Goal: Task Accomplishment & Management: Manage account settings

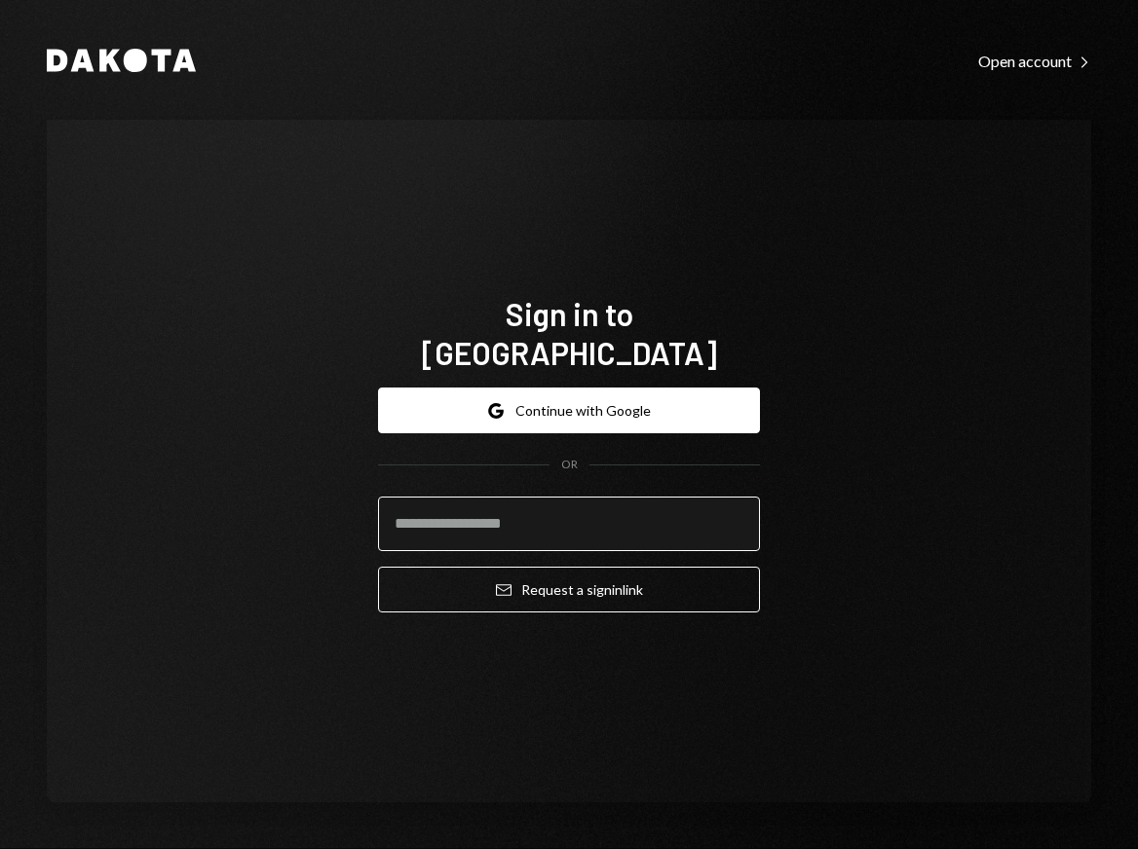
click at [526, 497] on input "email" at bounding box center [569, 524] width 382 height 55
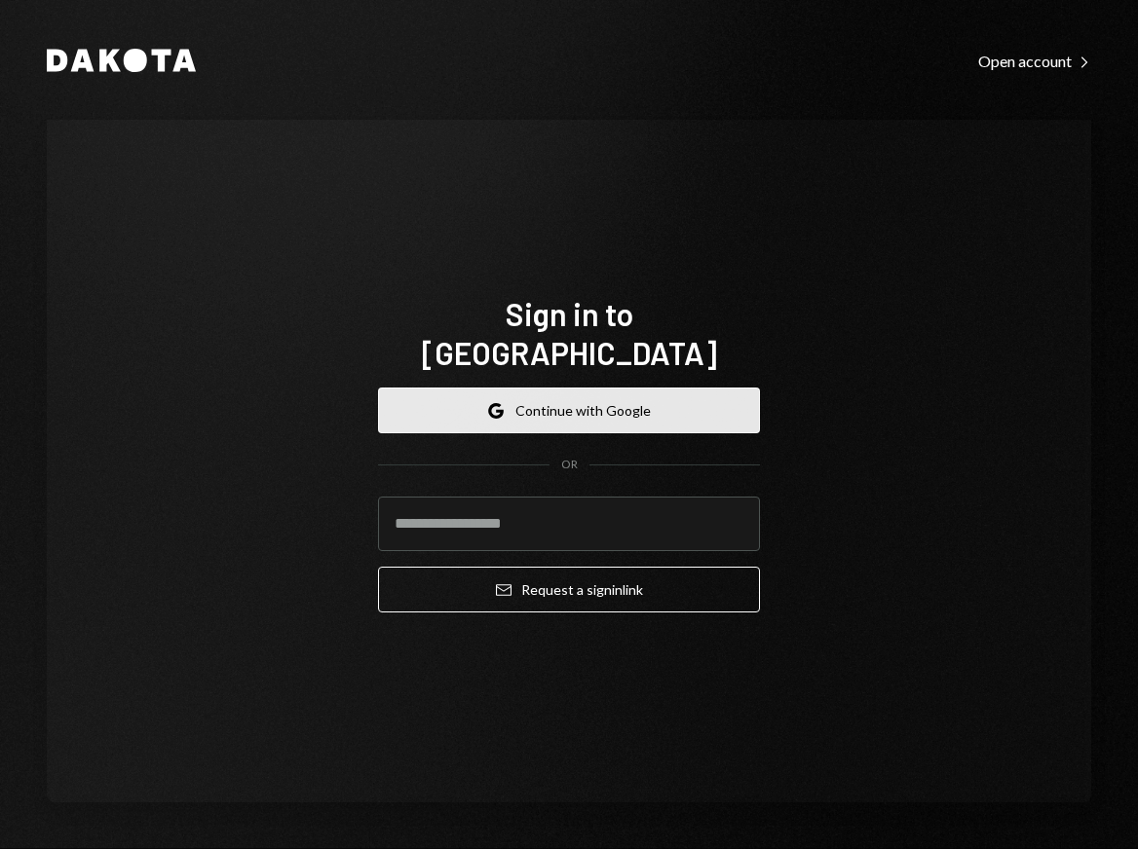
click at [633, 388] on button "Google Continue with Google" at bounding box center [569, 411] width 382 height 46
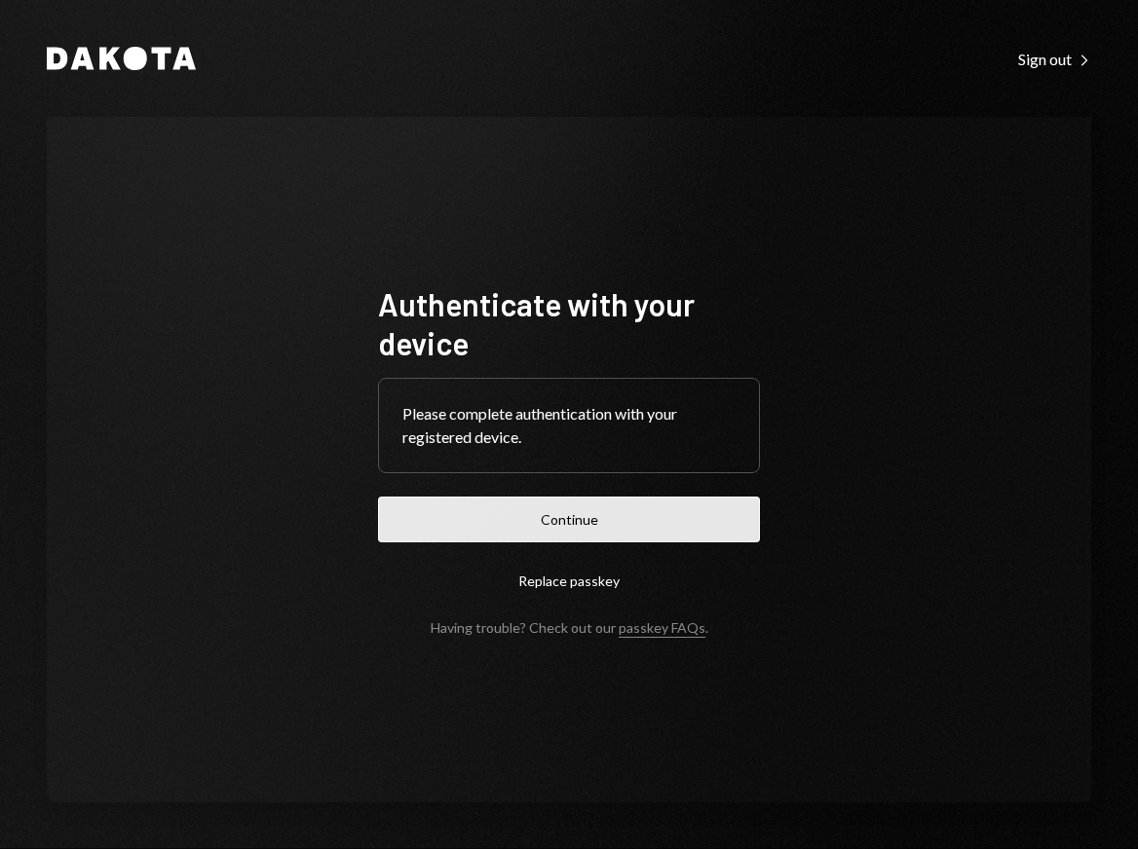
click at [655, 517] on button "Continue" at bounding box center [569, 520] width 382 height 46
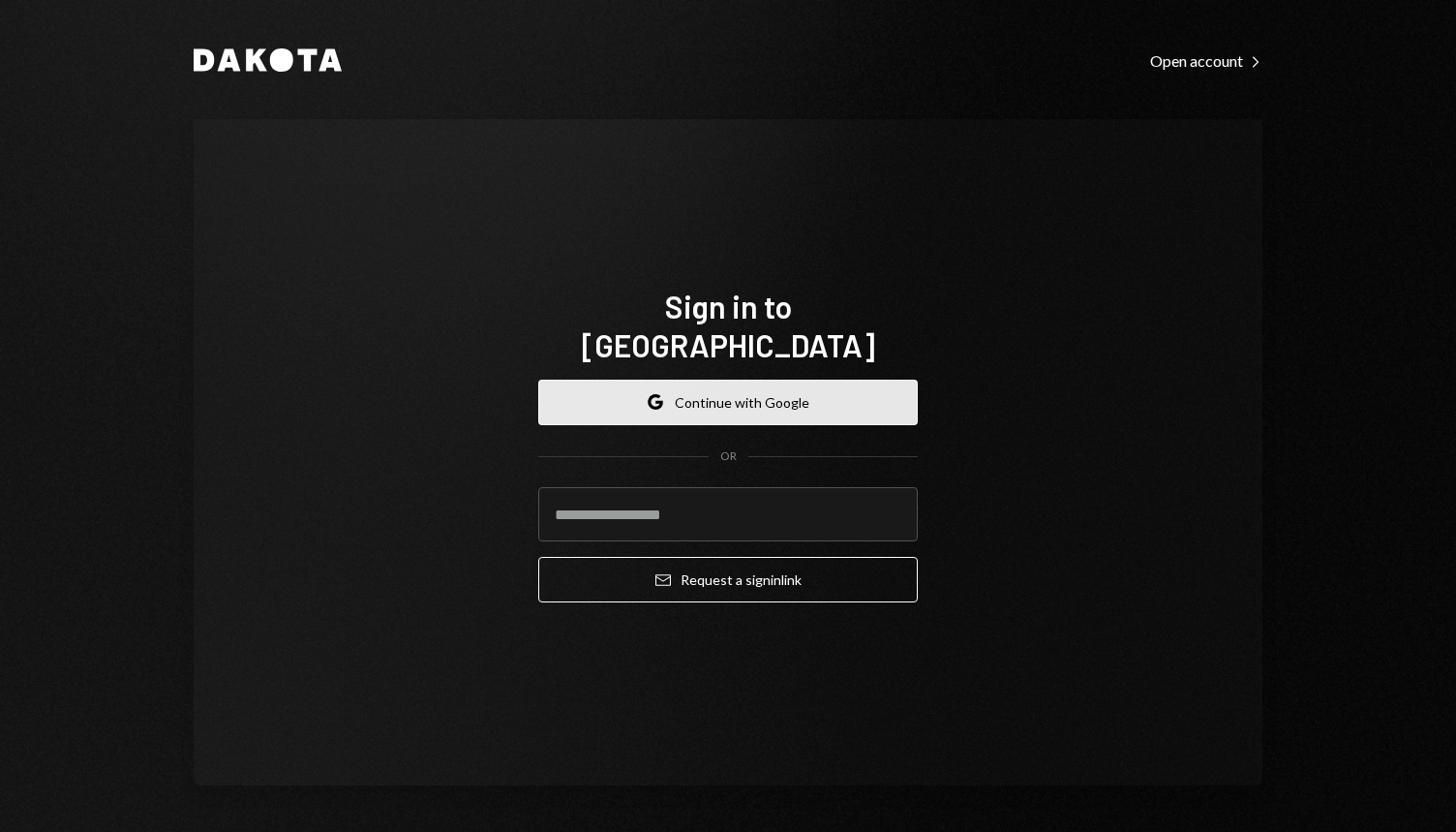
click at [761, 380] on button "Google Continue with Google" at bounding box center [728, 403] width 380 height 46
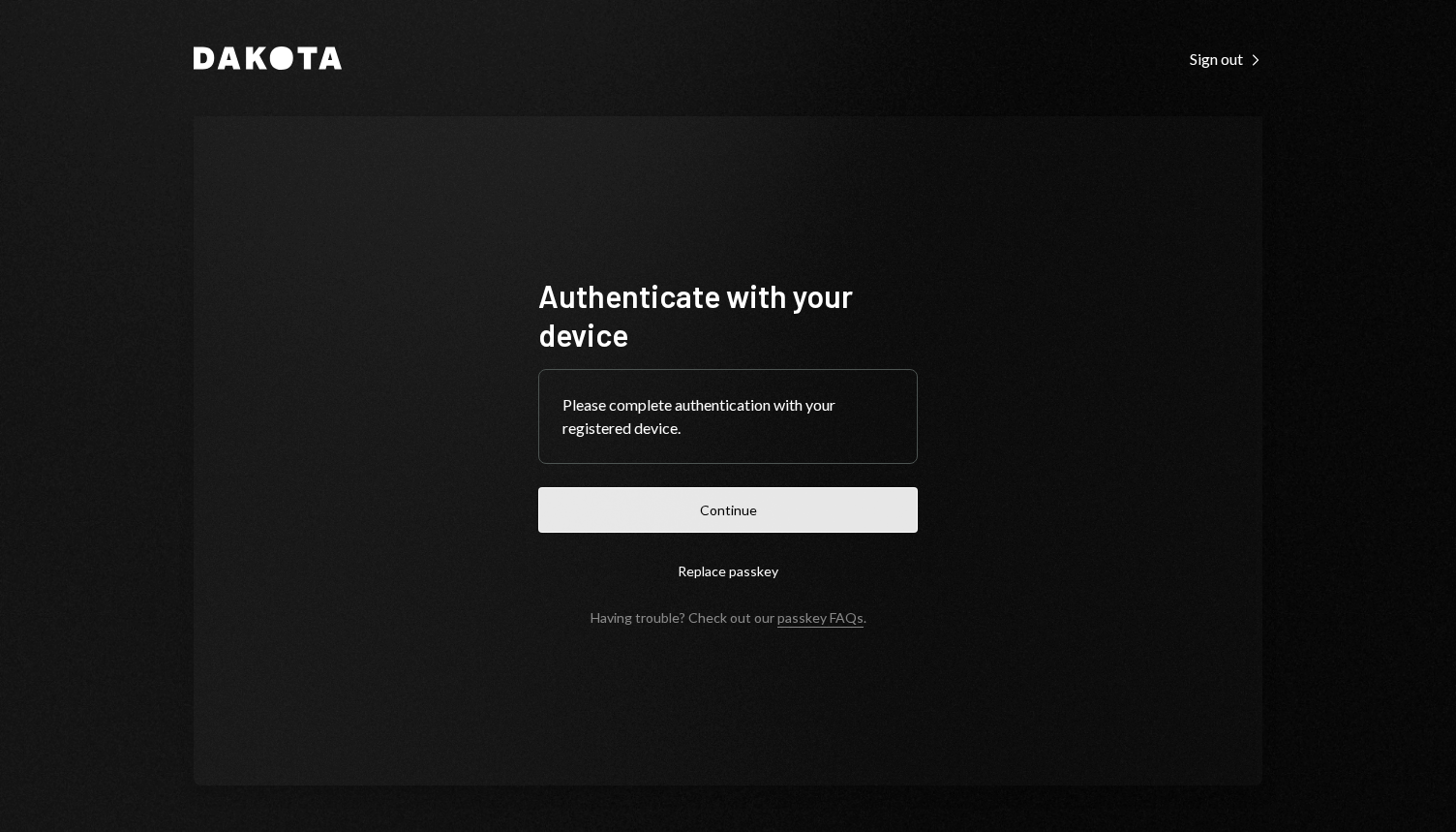
click at [834, 521] on button "Continue" at bounding box center [728, 510] width 380 height 46
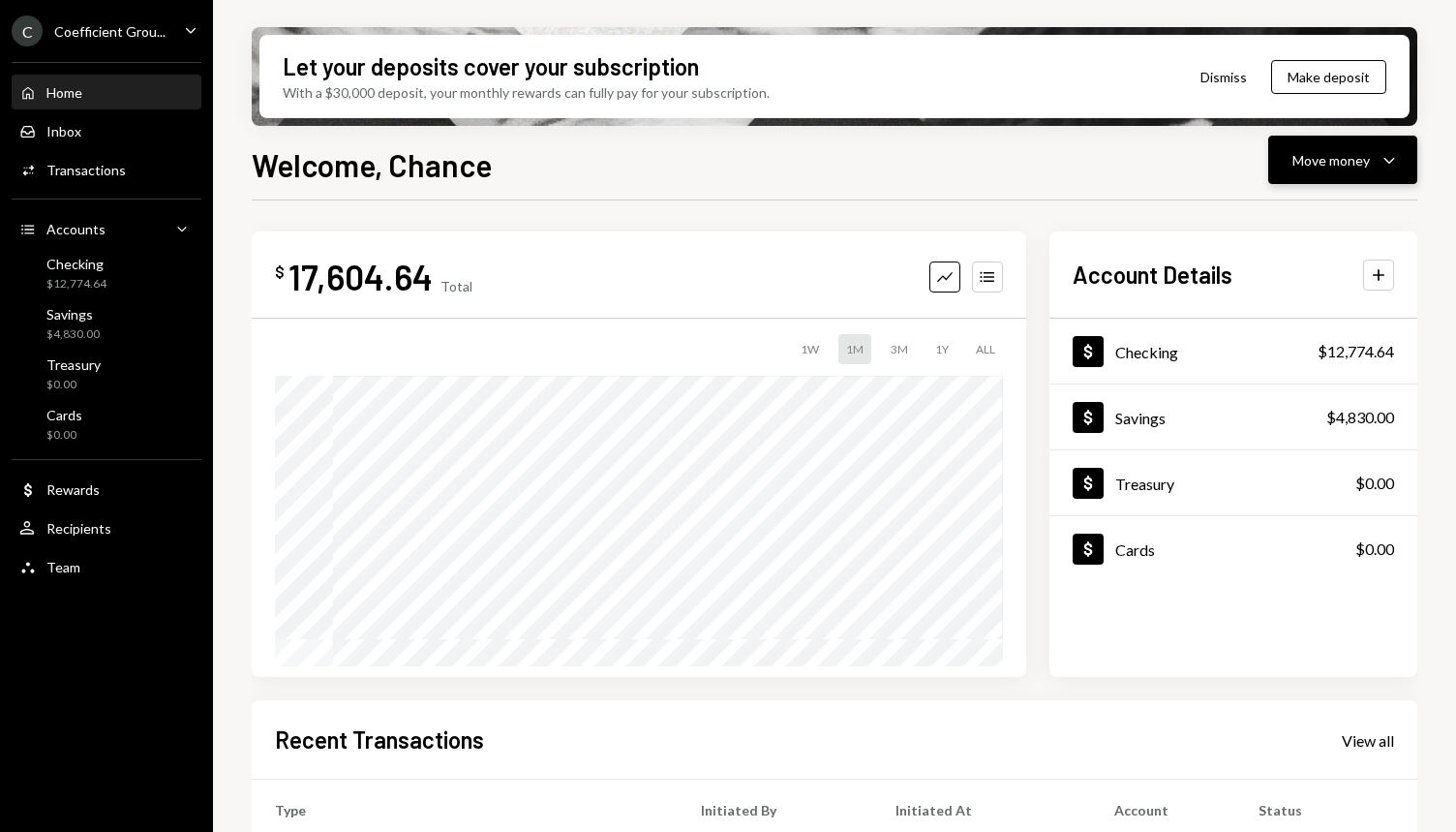
click at [1326, 161] on div "Move money" at bounding box center [1331, 160] width 78 height 20
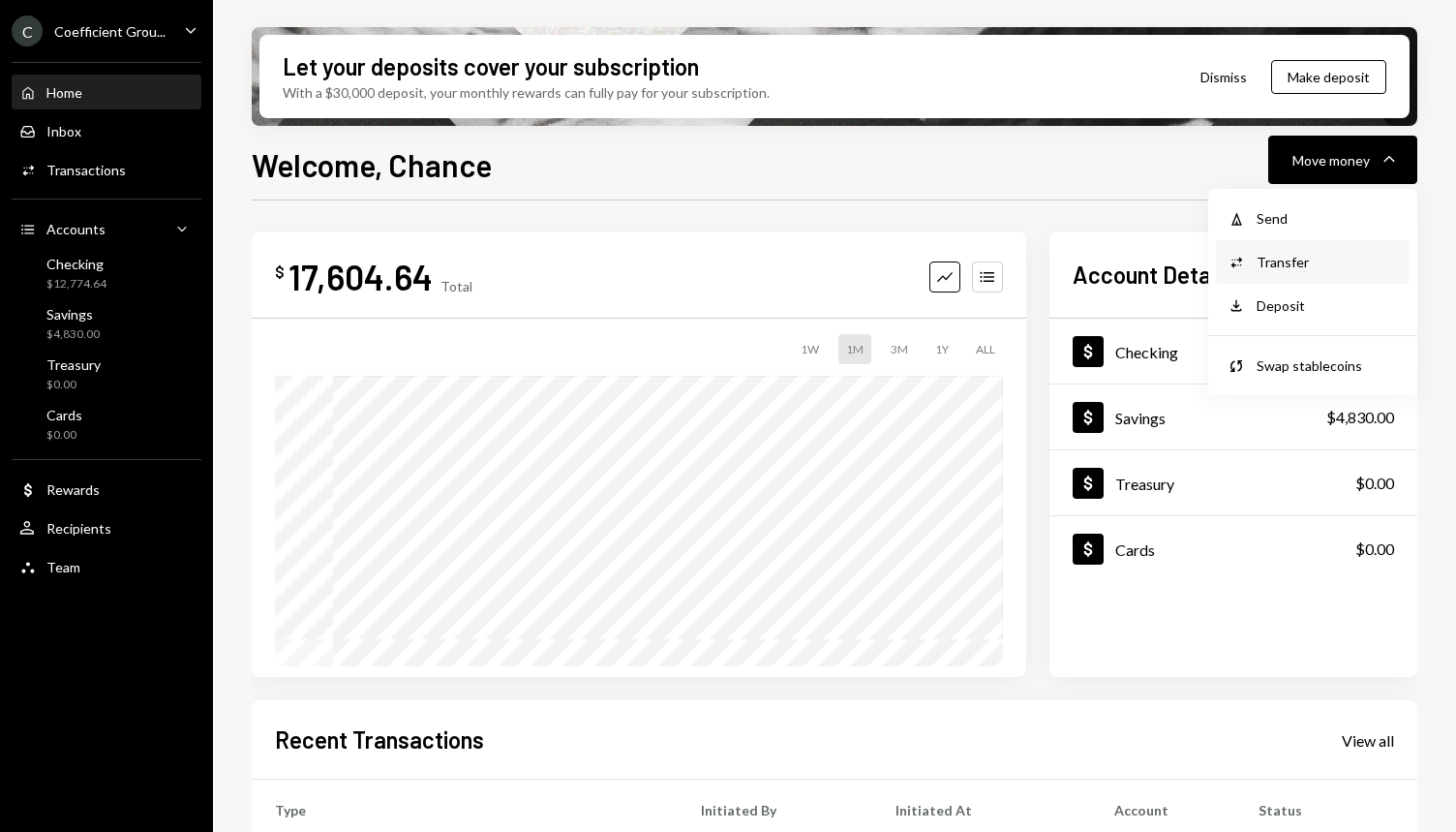
click at [1278, 256] on div "Transfer" at bounding box center [1327, 261] width 141 height 20
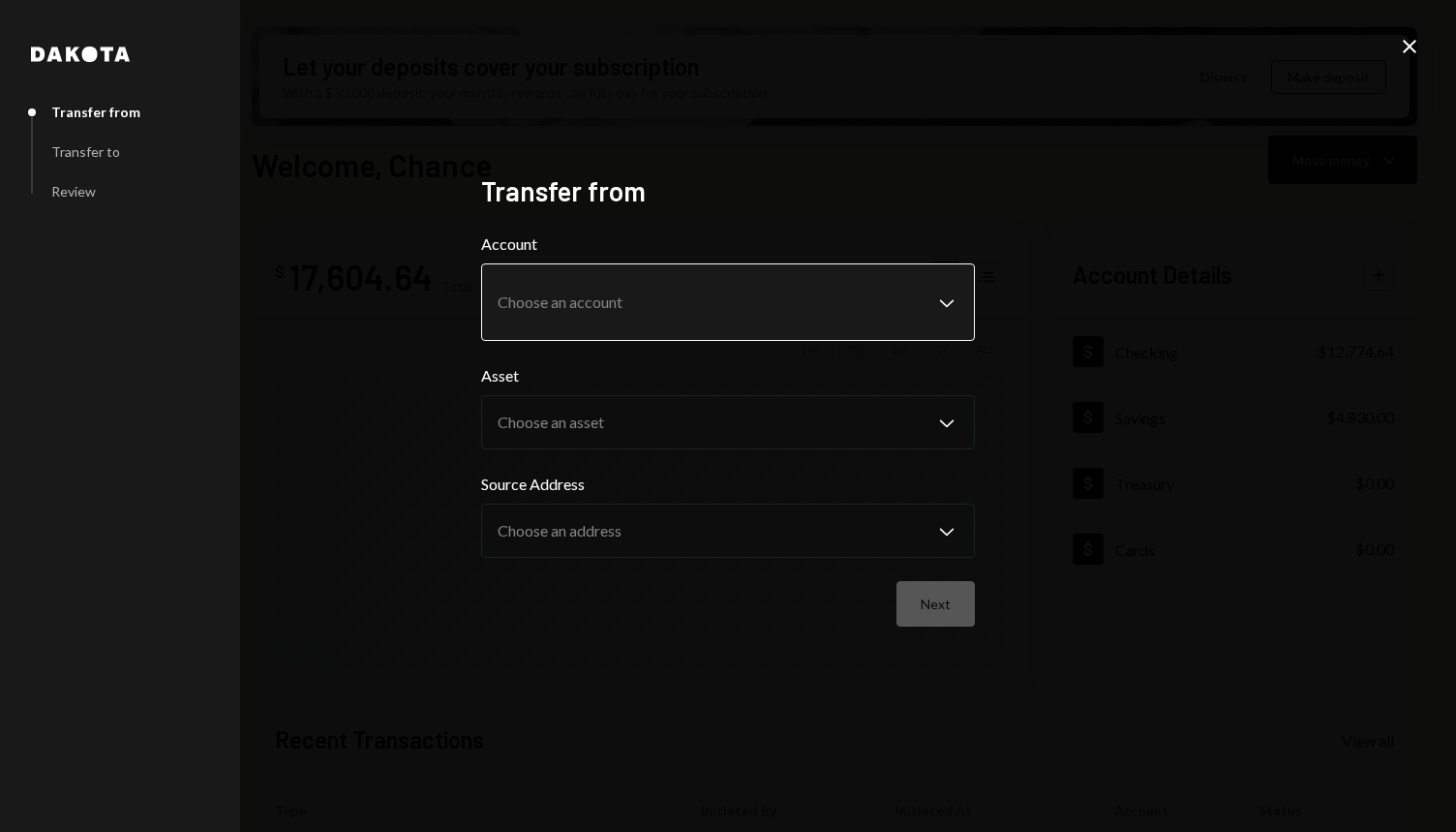
click at [871, 299] on body "C Coefficient Grou... Caret Down Home Home Inbox Inbox Activities Transactions …" at bounding box center [728, 416] width 1456 height 832
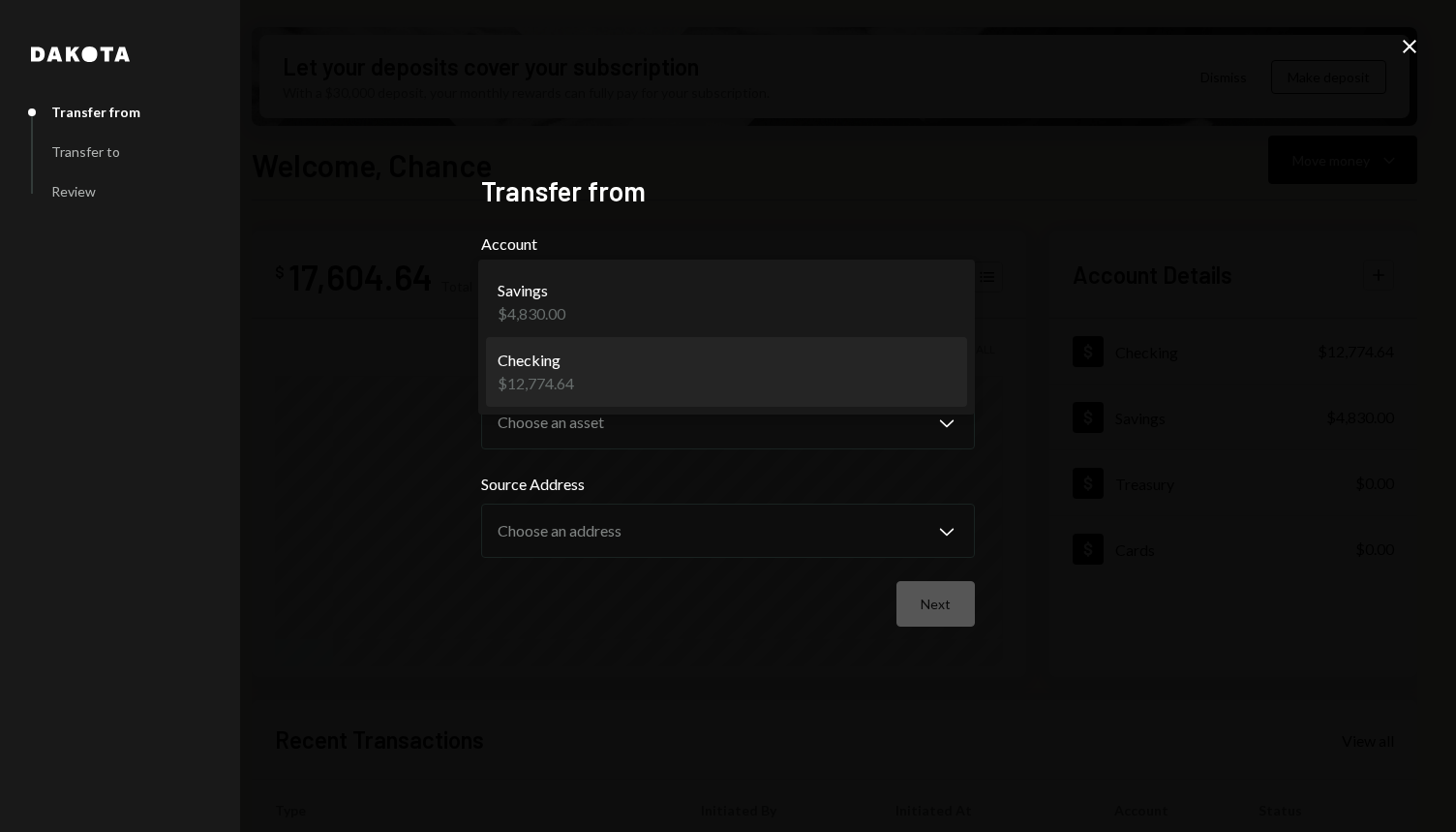
select select "**********"
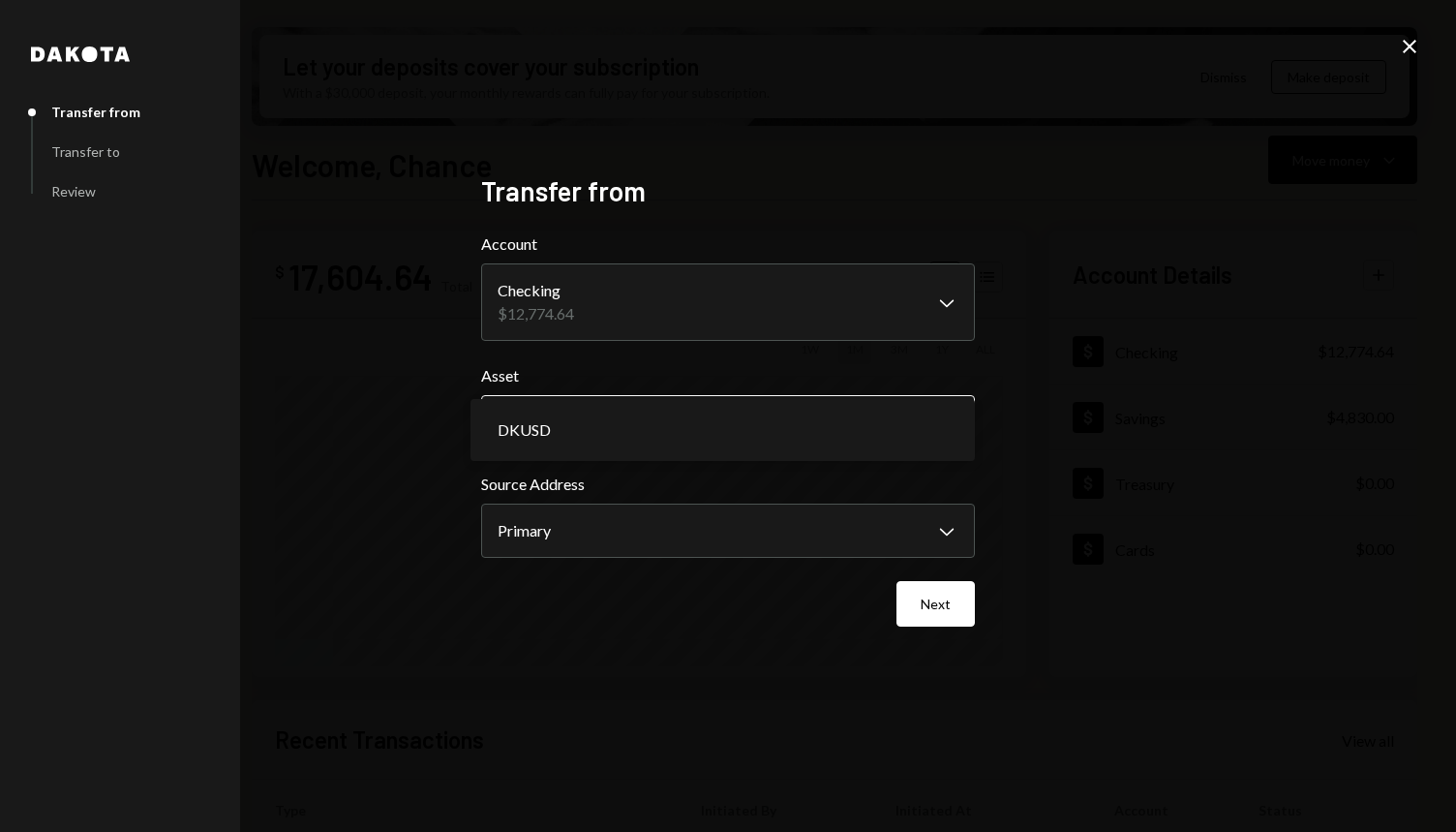
click at [764, 428] on body "C Coefficient Grou... Caret Down Home Home Inbox Inbox Activities Transactions …" at bounding box center [728, 416] width 1456 height 832
click at [720, 377] on label "Asset" at bounding box center [728, 375] width 494 height 23
click at [111, 155] on div "Transfer to" at bounding box center [85, 151] width 69 height 17
click at [889, 540] on body "C Coefficient Grou... Caret Down Home Home Inbox Inbox Activities Transactions …" at bounding box center [728, 416] width 1456 height 832
click at [947, 613] on button "Next" at bounding box center [935, 603] width 79 height 46
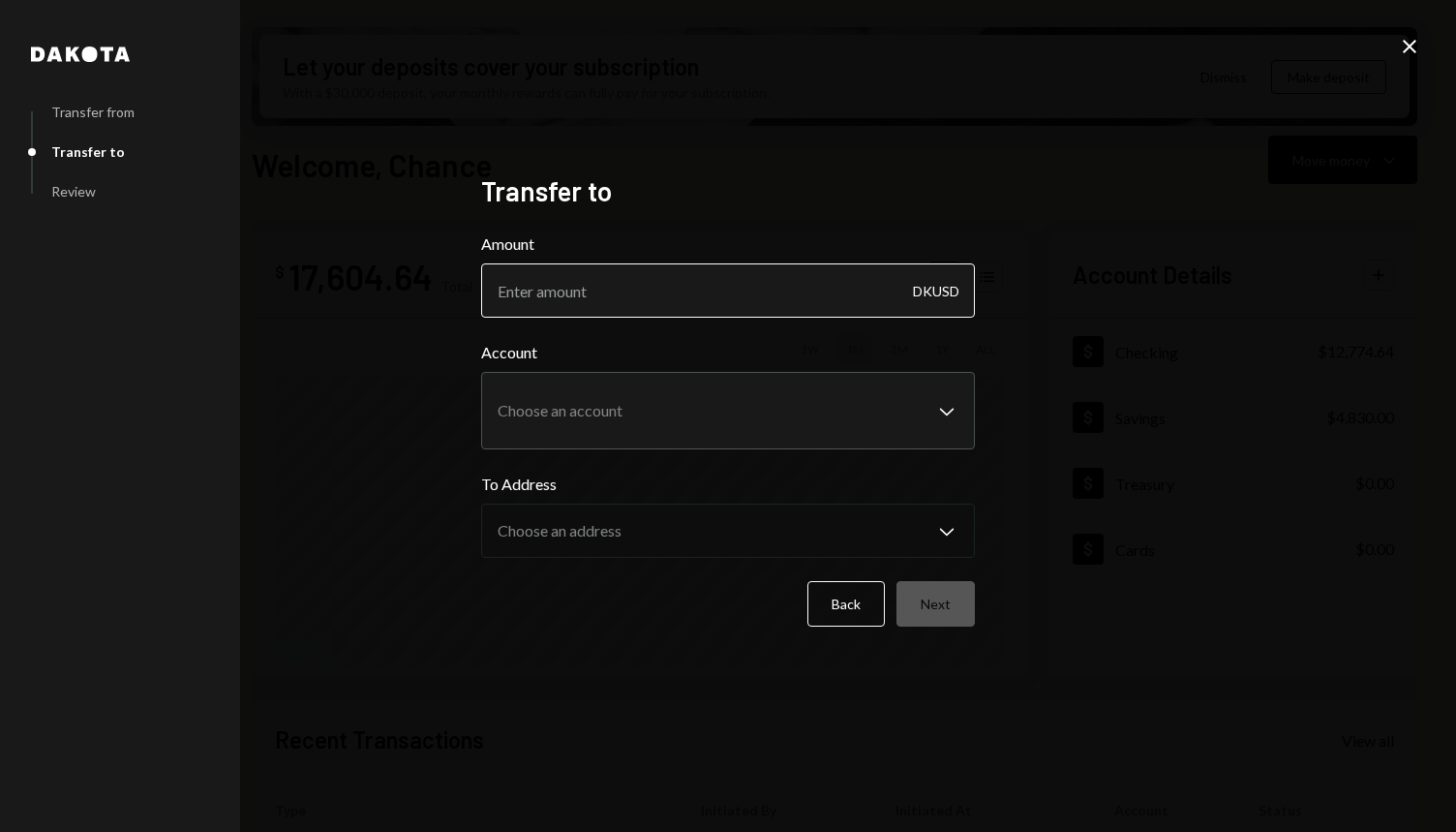
click at [627, 285] on input "Amount" at bounding box center [728, 290] width 494 height 55
click at [1088, 337] on div "**********" at bounding box center [728, 416] width 1456 height 832
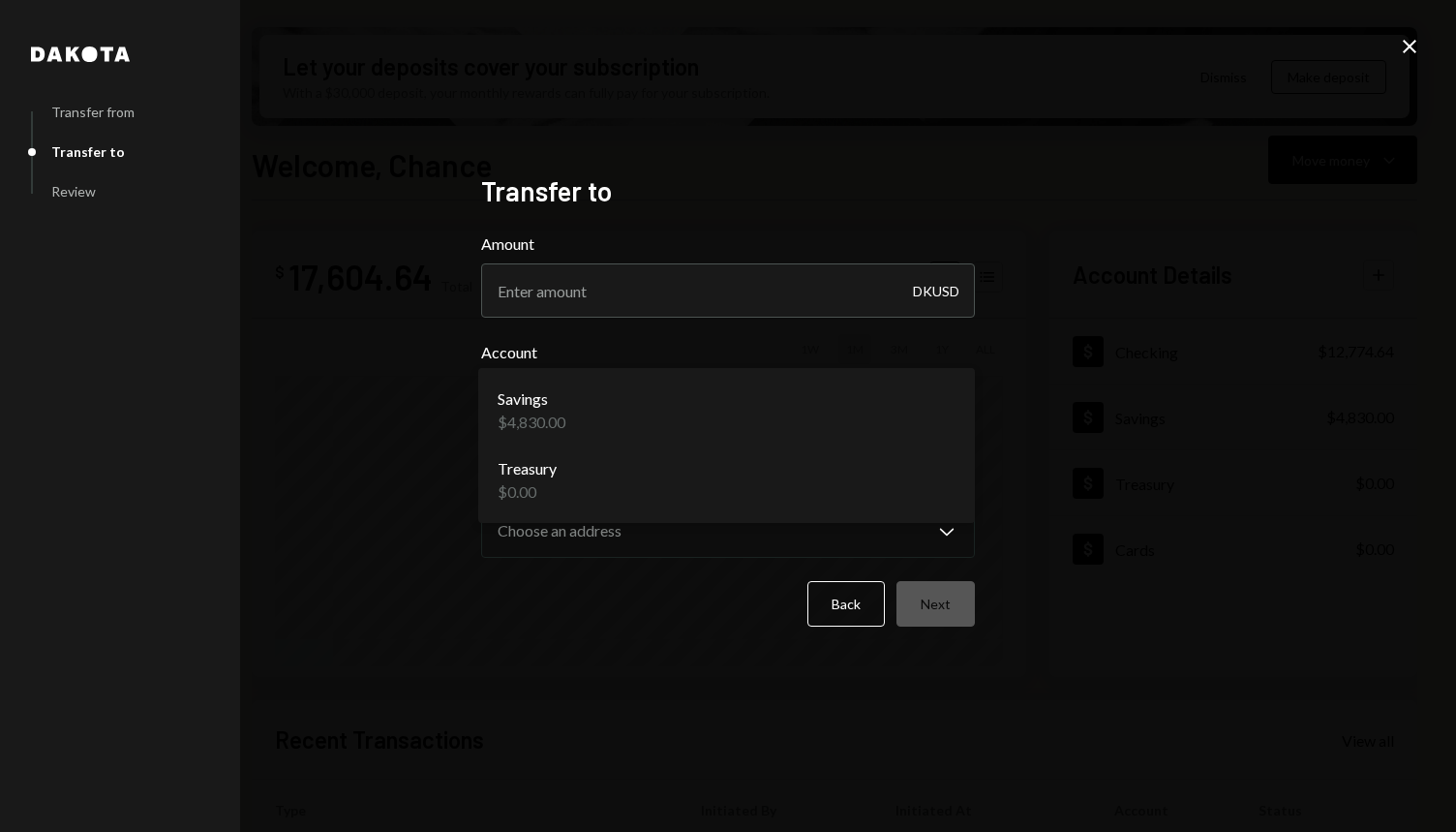
click at [910, 408] on body "C Coefficient Grou... Caret Down Home Home Inbox Inbox Activities Transactions …" at bounding box center [728, 416] width 1456 height 832
click at [1136, 307] on div "**********" at bounding box center [728, 416] width 1456 height 832
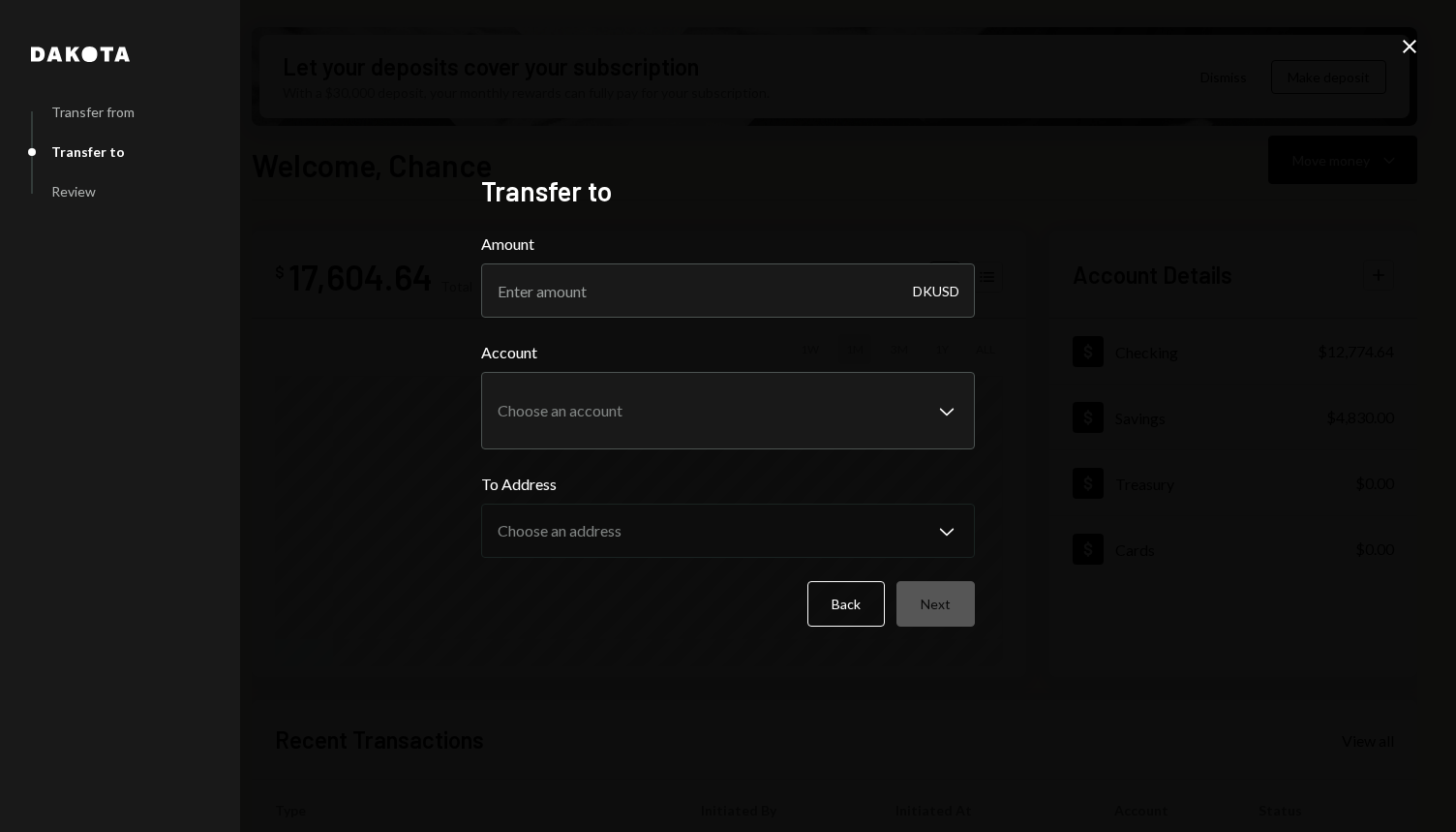
click at [1405, 51] on icon "Close" at bounding box center [1408, 46] width 23 height 23
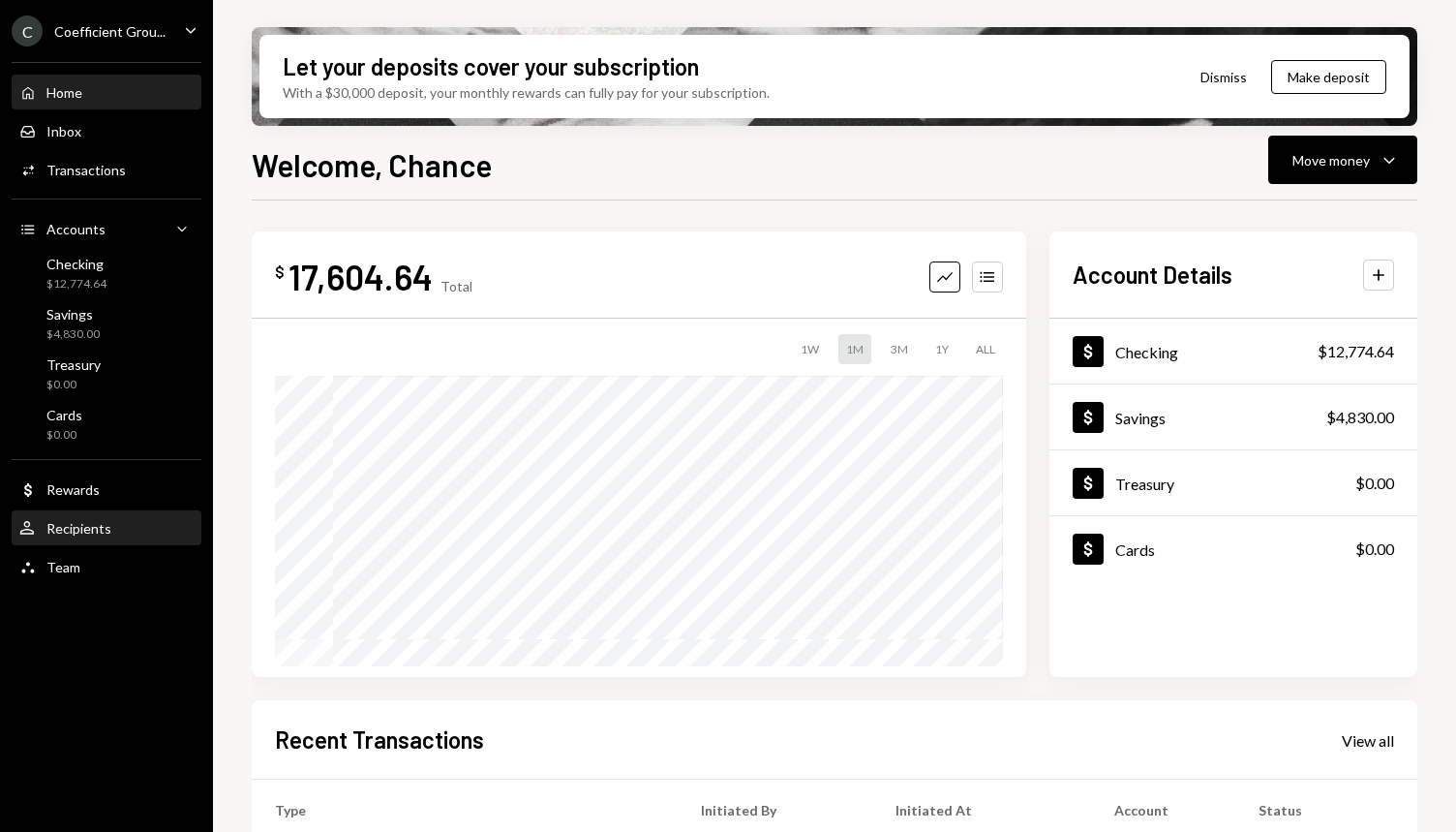
click at [118, 524] on div "User Recipients" at bounding box center [105, 529] width 174 height 18
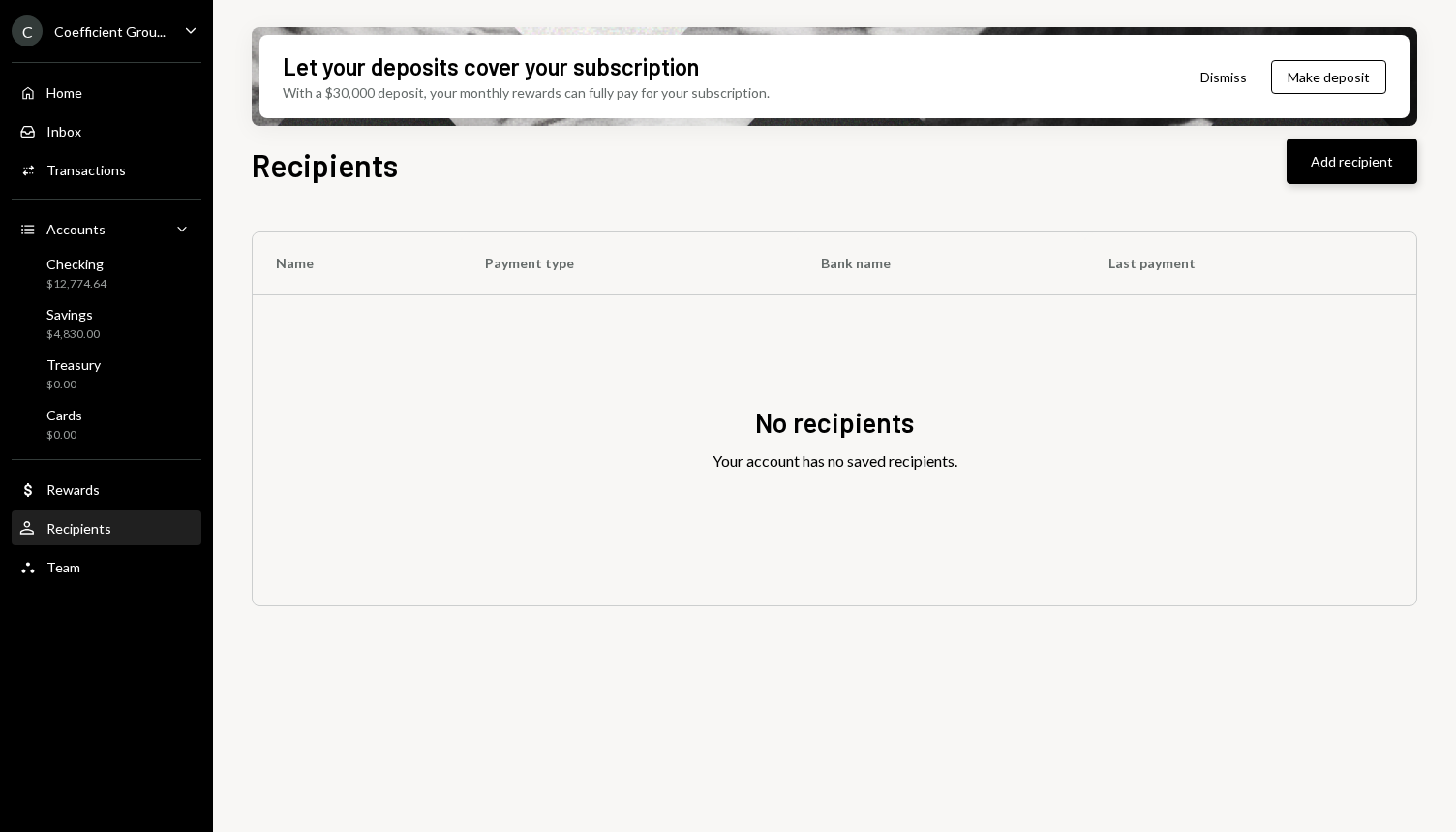
click at [1336, 149] on button "Add recipient" at bounding box center [1351, 161] width 130 height 46
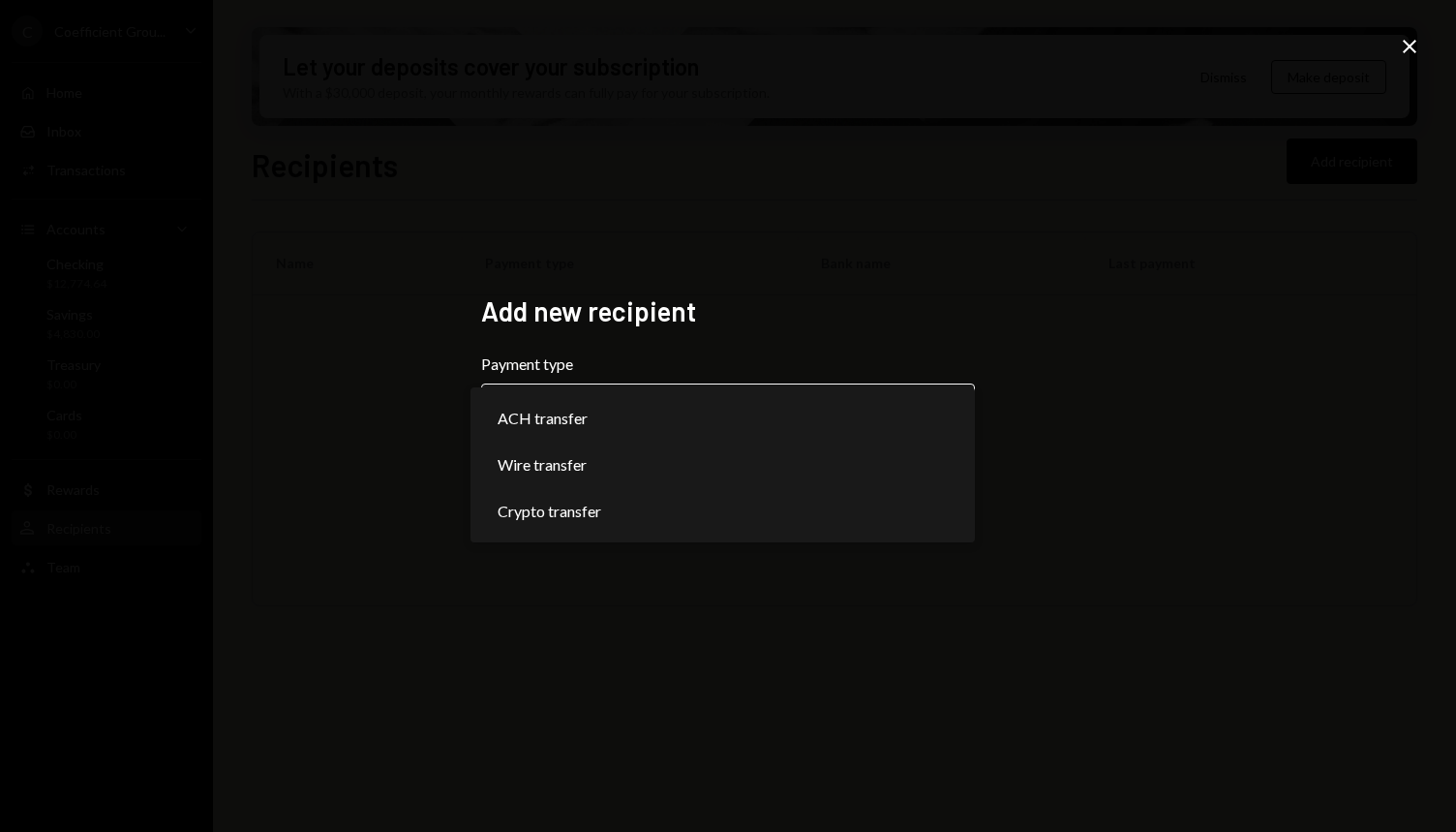
click at [778, 398] on body "**********" at bounding box center [728, 416] width 1456 height 832
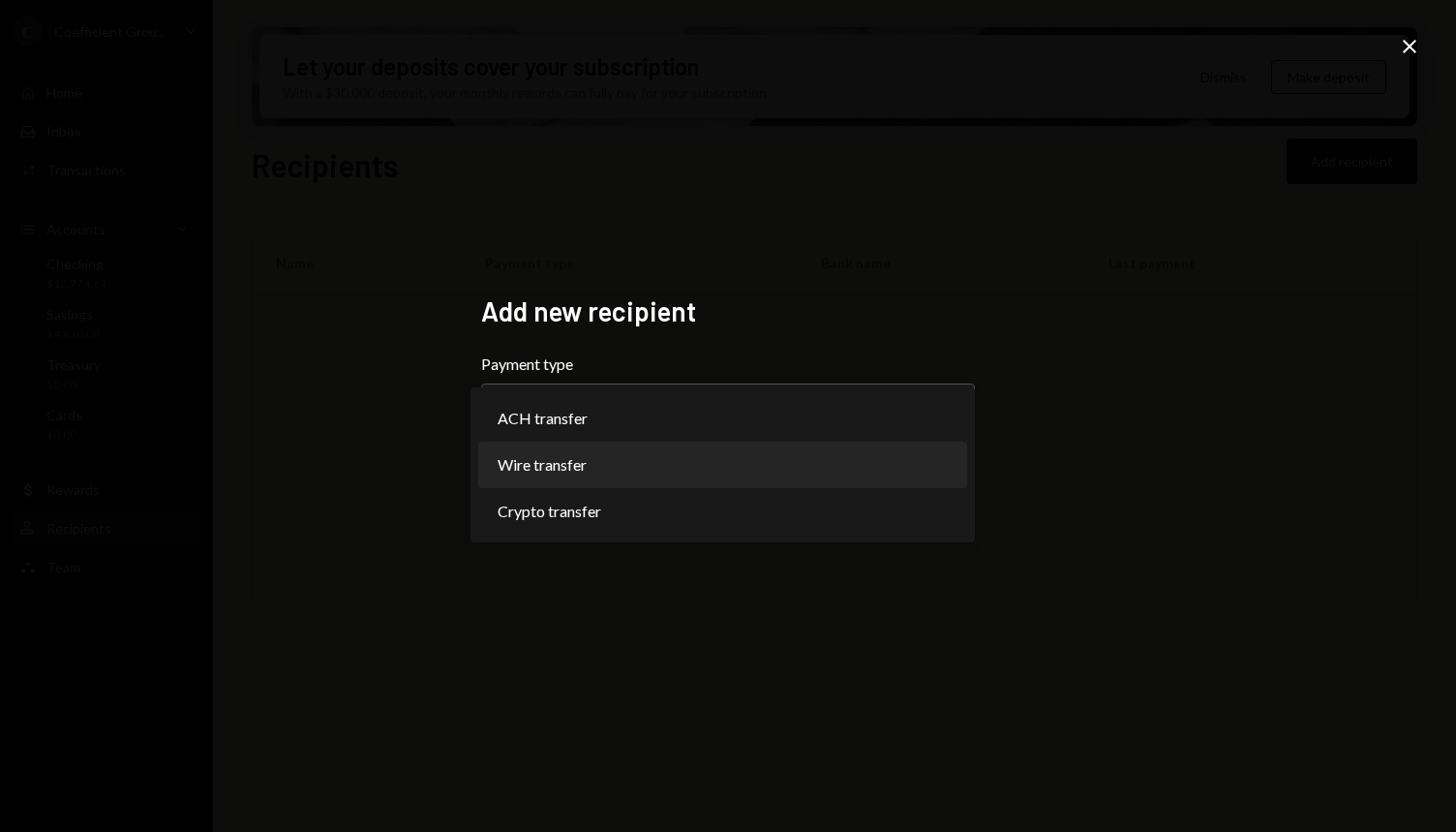
select select "****"
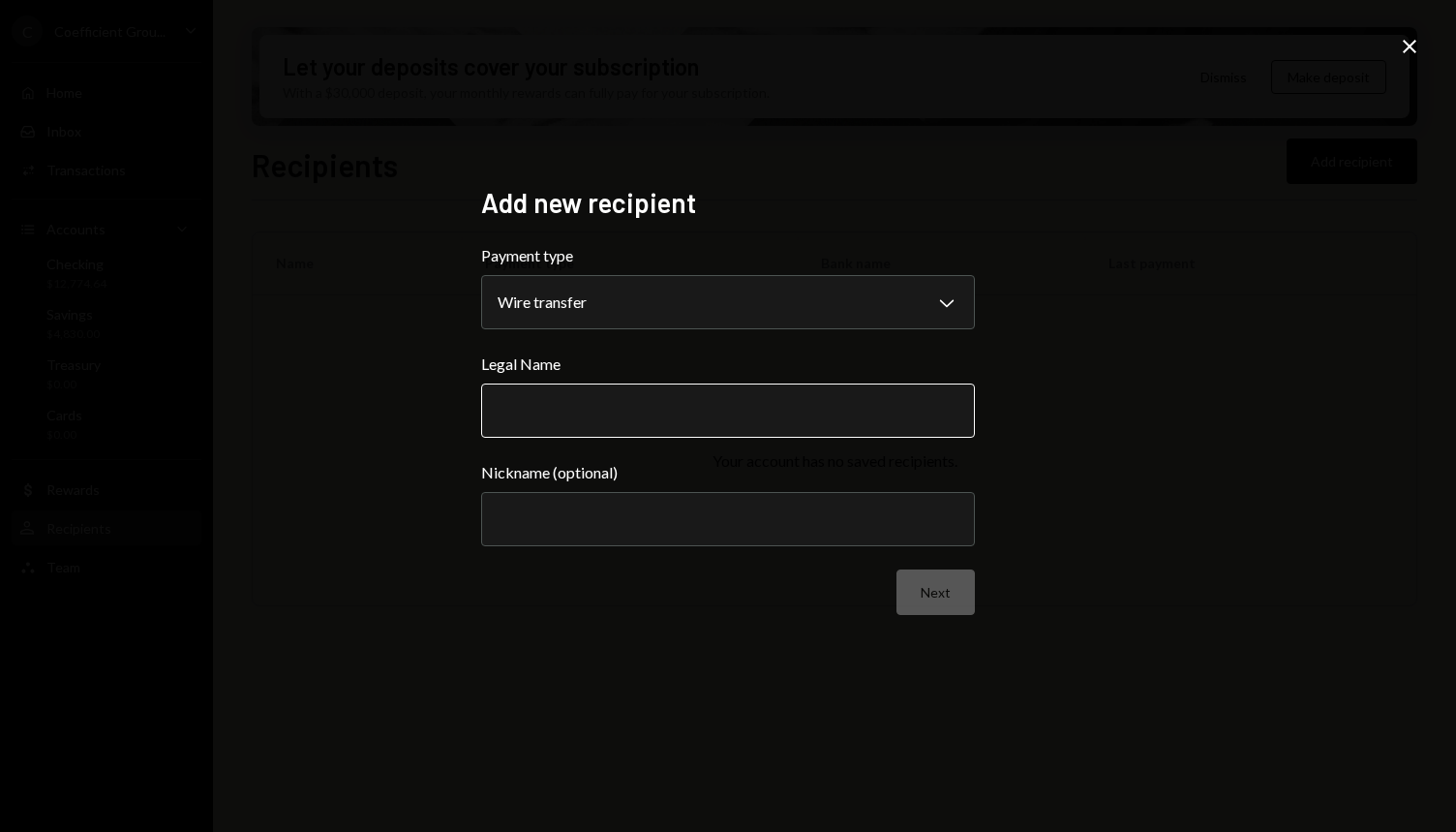
click at [678, 422] on input "Legal Name" at bounding box center [728, 411] width 494 height 55
click at [1408, 52] on icon "Close" at bounding box center [1408, 46] width 23 height 23
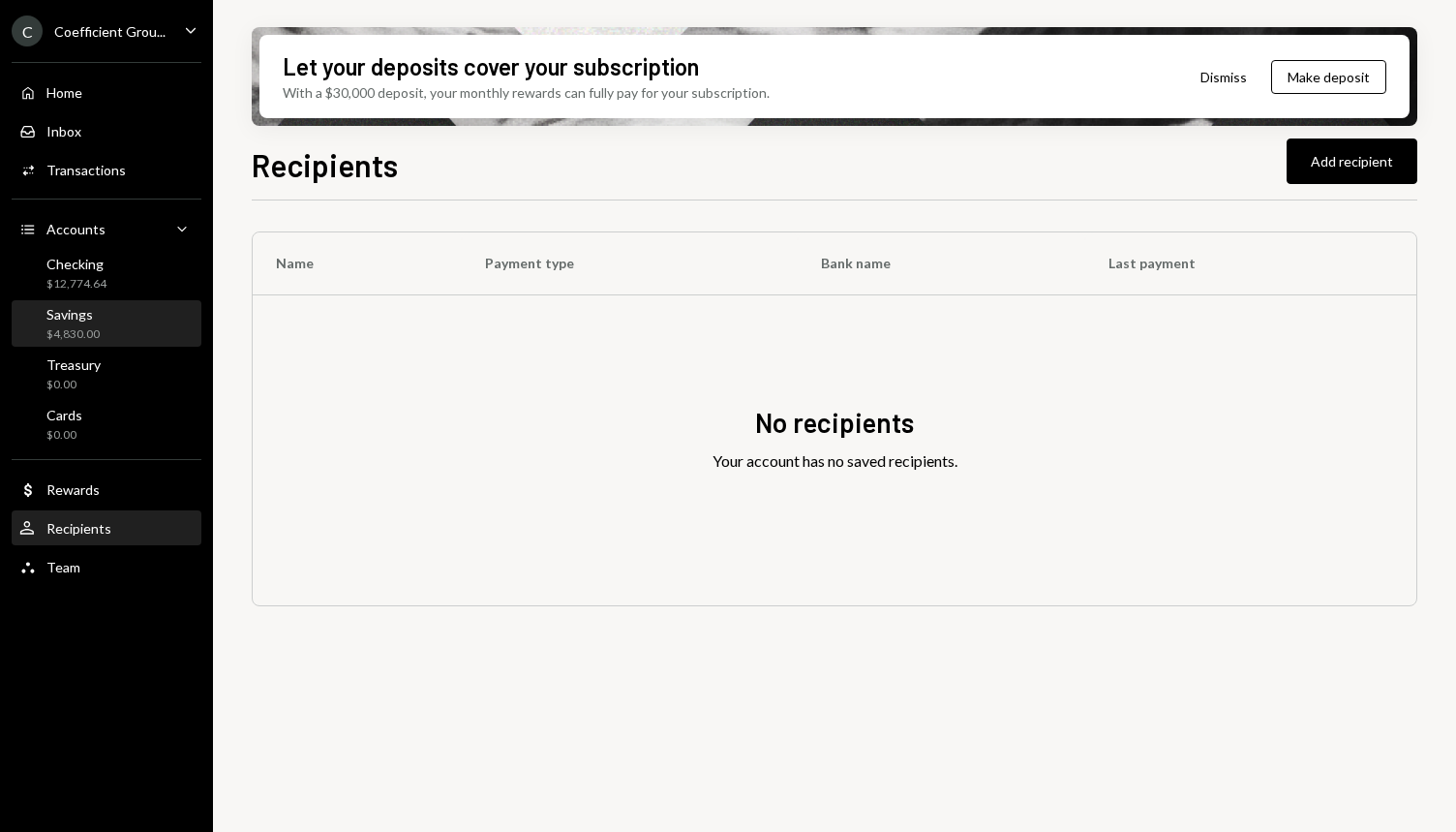
click at [88, 322] on div "Savings $4,830.00" at bounding box center [74, 324] width 54 height 37
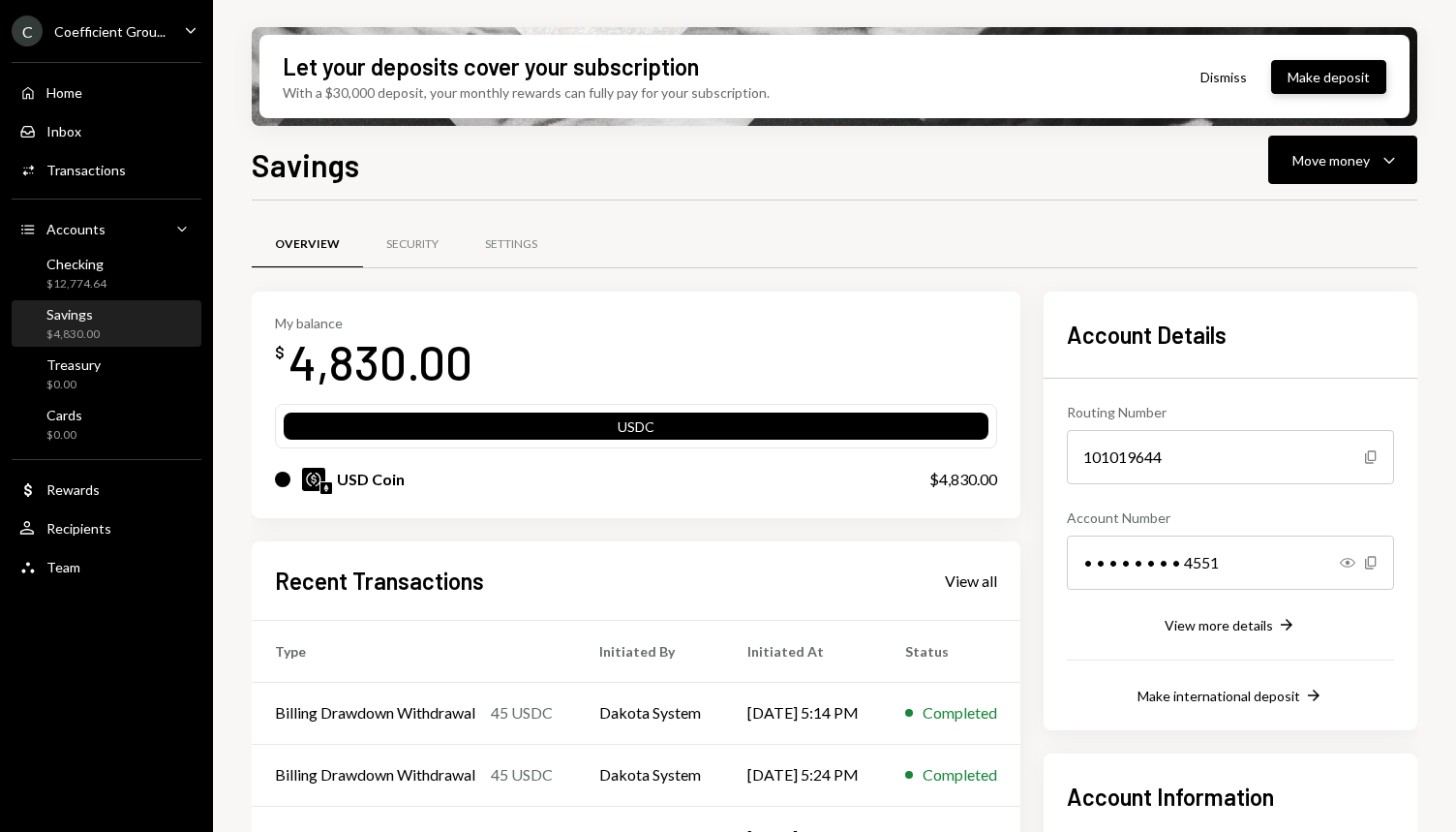
click at [1343, 68] on button "Make deposit" at bounding box center [1329, 77] width 115 height 34
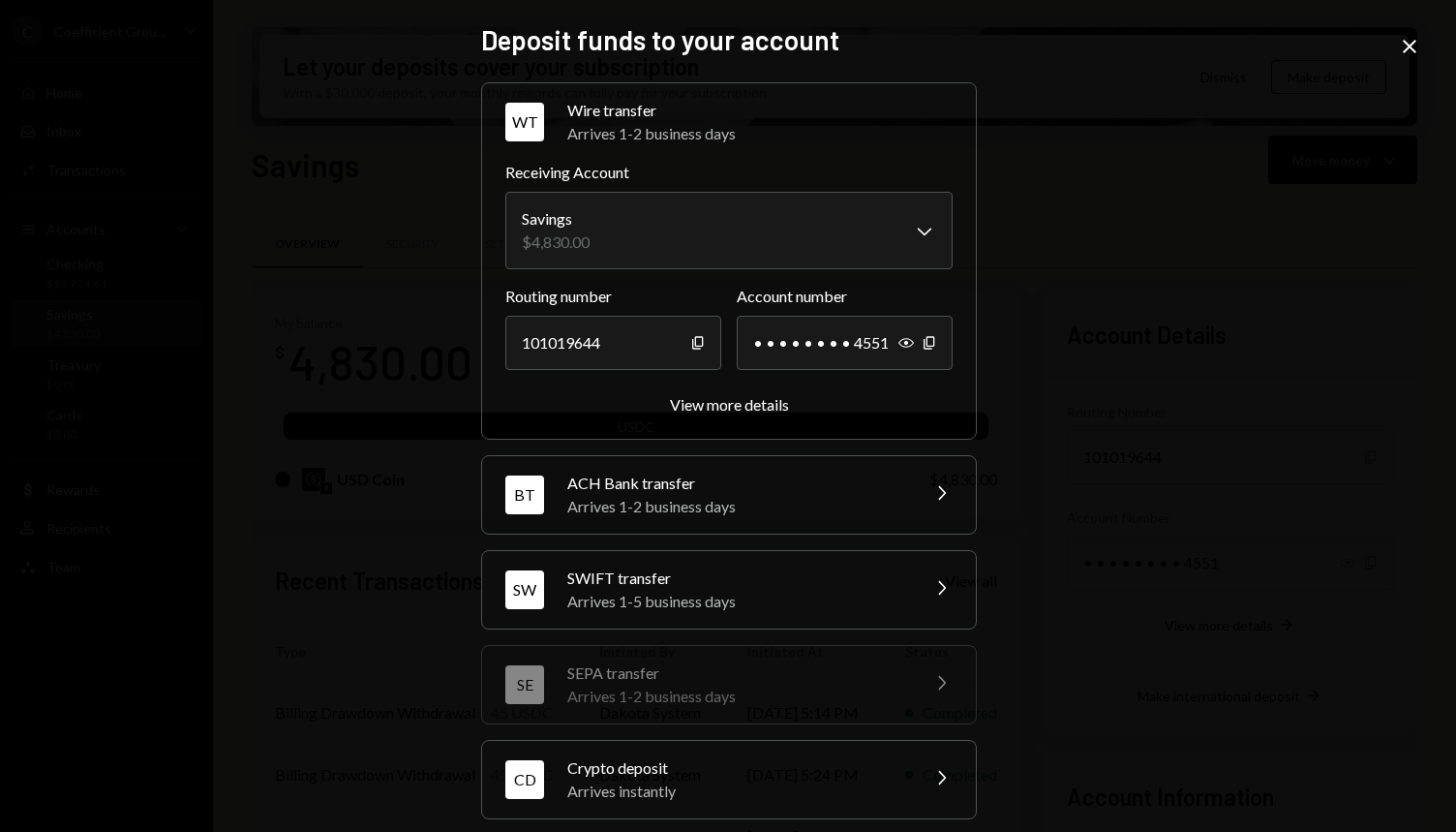
click at [852, 796] on div "Arrives instantly" at bounding box center [736, 790] width 339 height 23
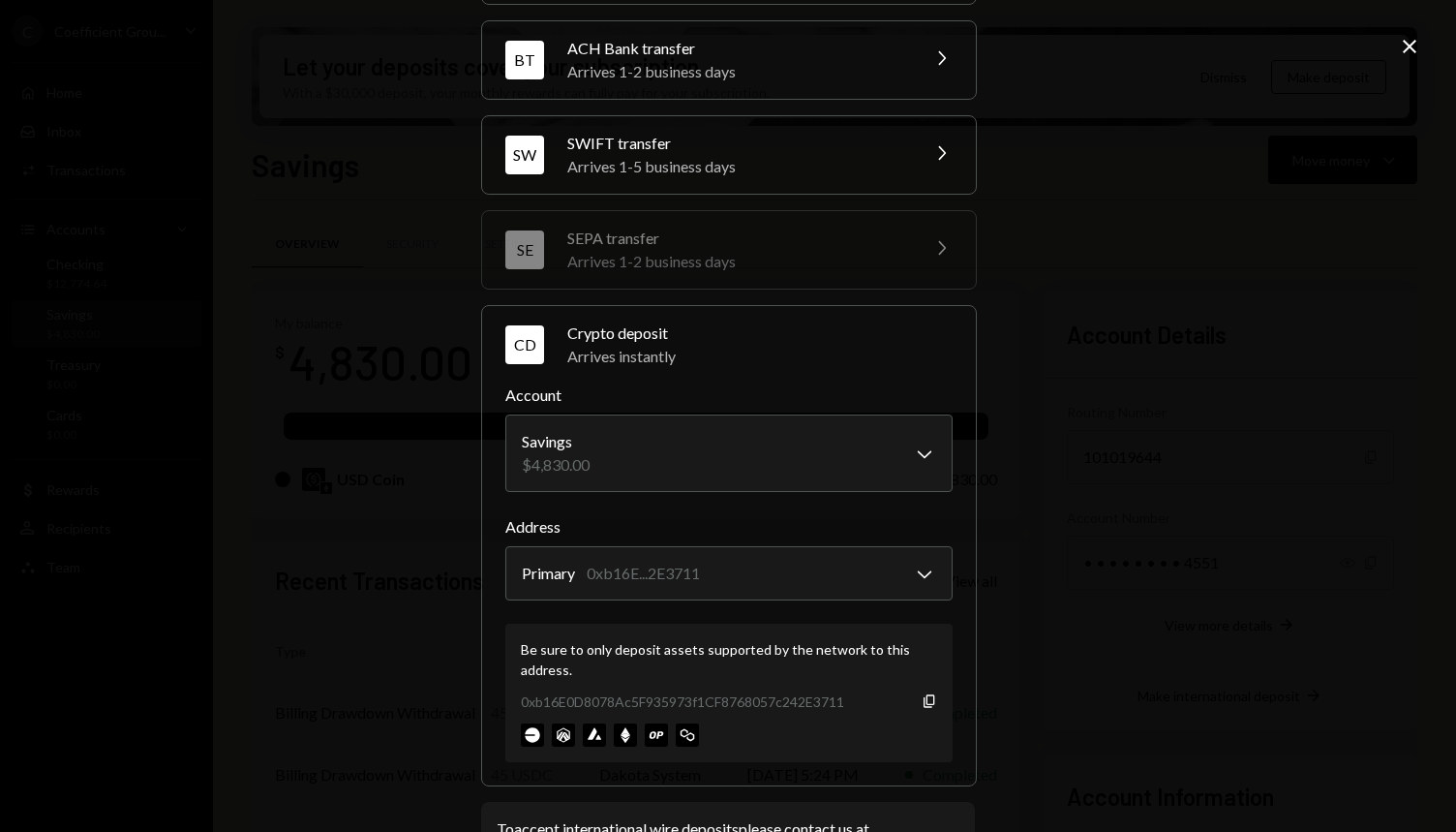
scroll to position [235, 0]
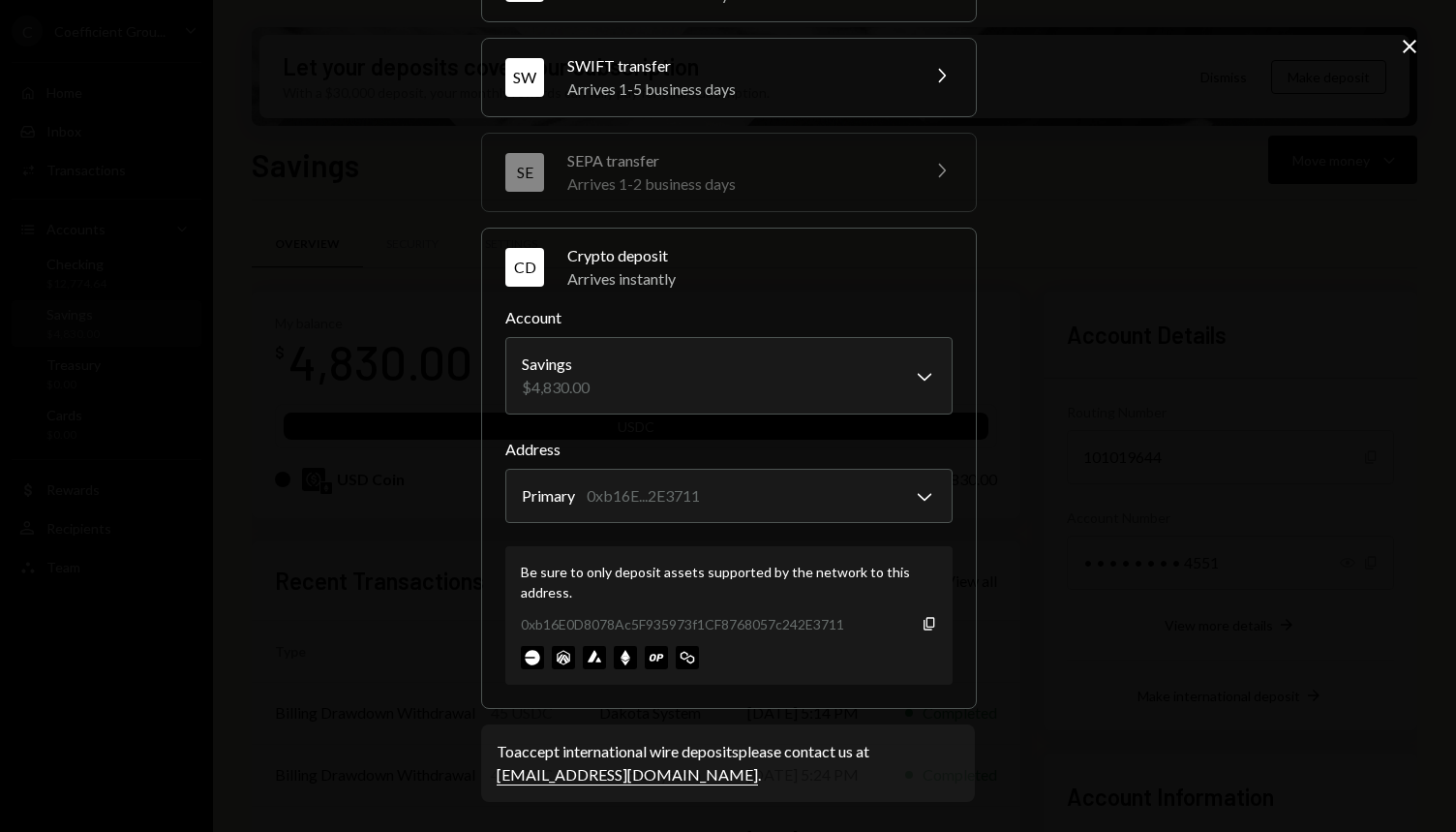
click at [1407, 51] on icon "Close" at bounding box center [1408, 46] width 23 height 23
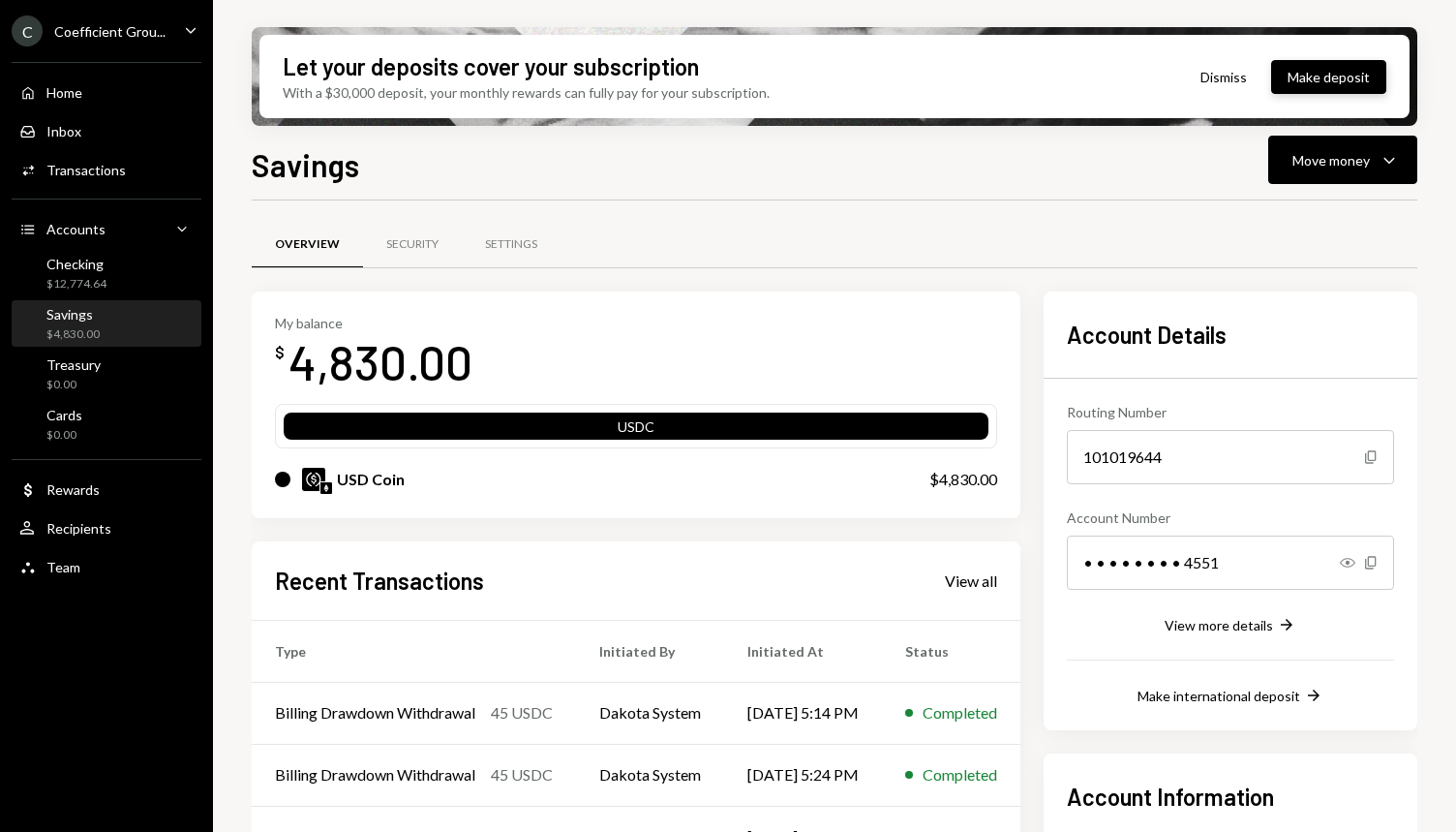
click at [1363, 72] on button "Make deposit" at bounding box center [1329, 77] width 115 height 34
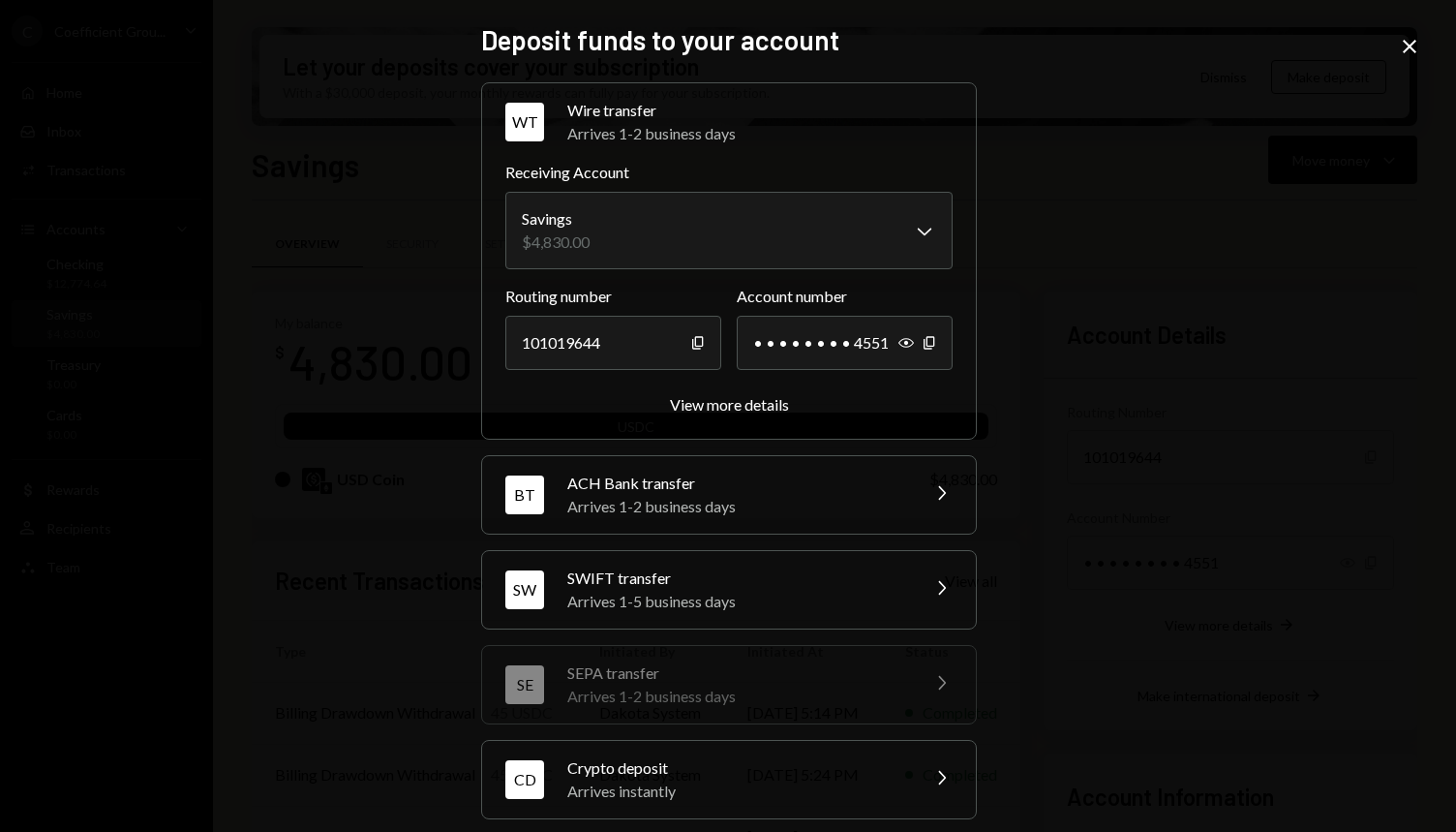
click at [1409, 38] on icon "Close" at bounding box center [1408, 46] width 23 height 23
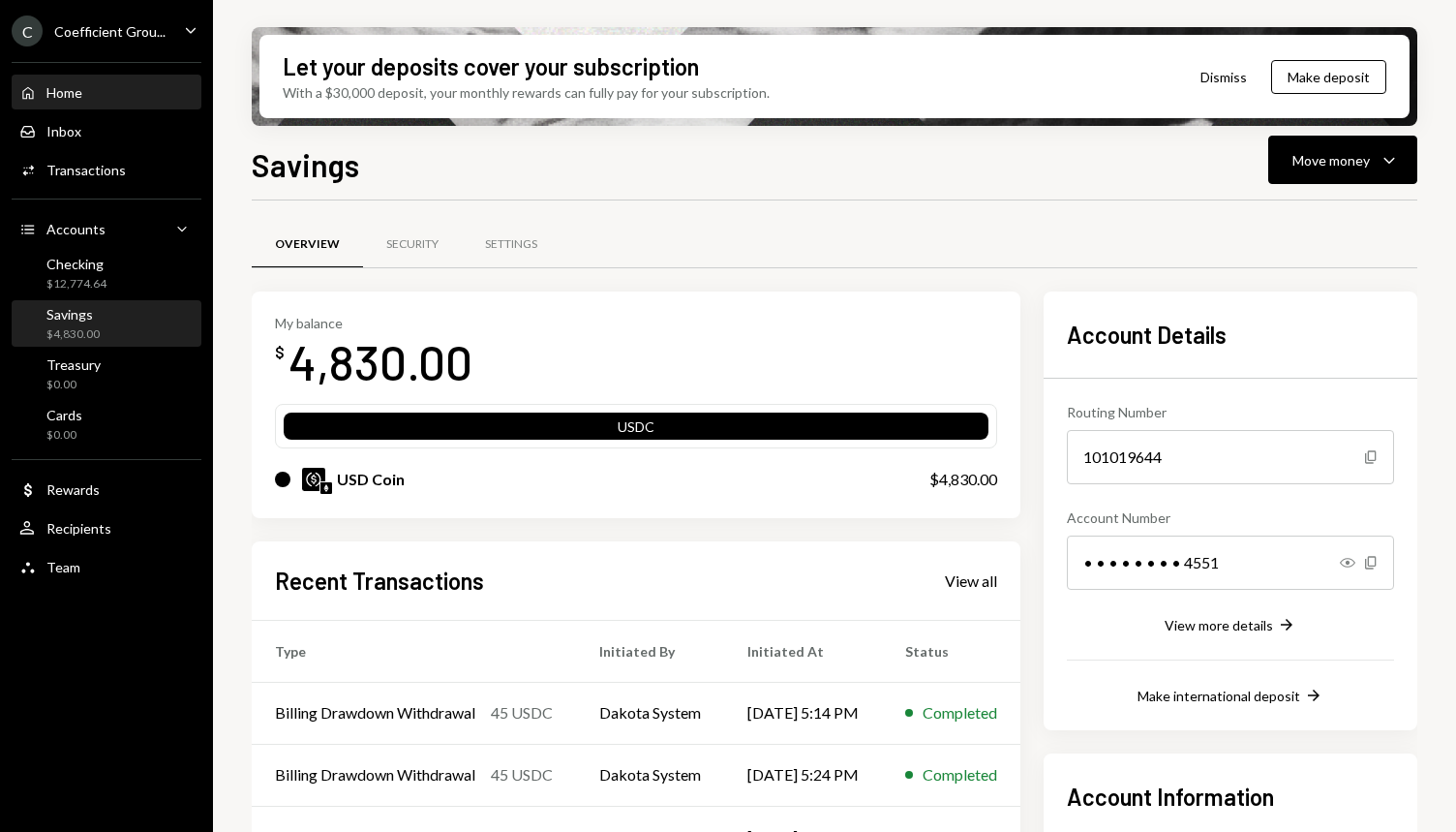
click at [104, 104] on div "Home Home" at bounding box center [105, 92] width 174 height 33
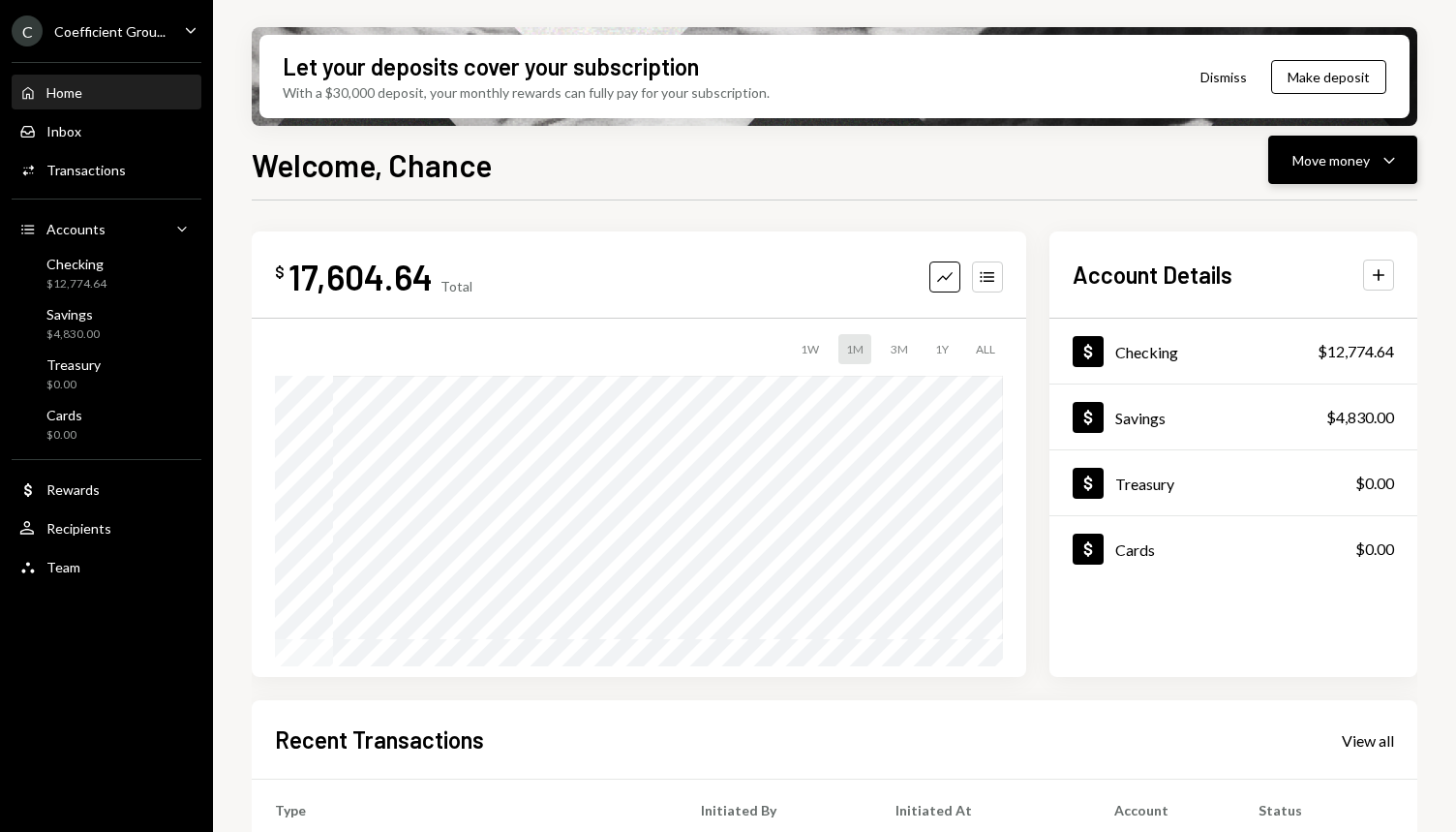
click at [1387, 163] on icon "Caret Down" at bounding box center [1388, 159] width 23 height 23
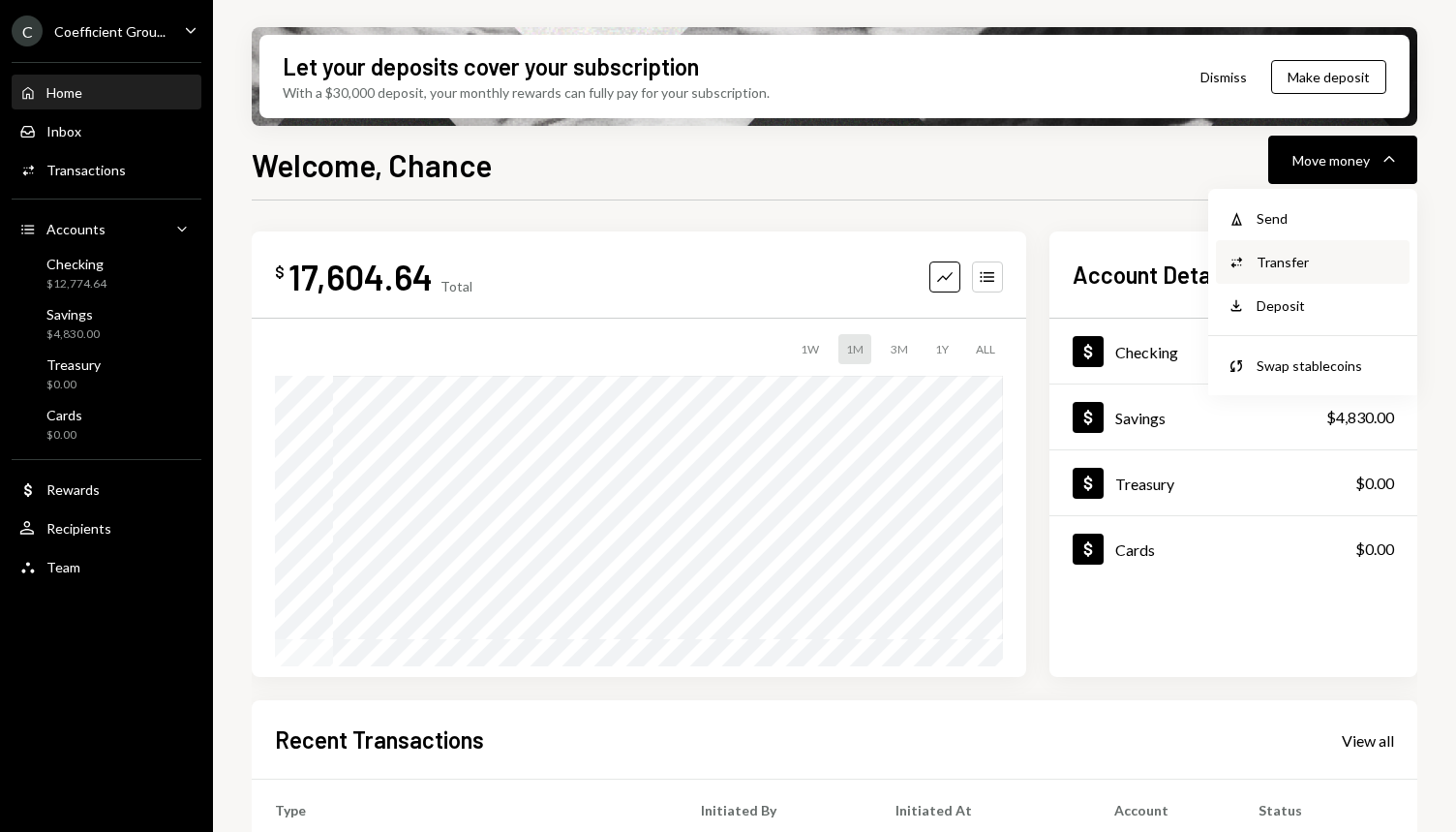
click at [1314, 260] on div "Transfer" at bounding box center [1327, 261] width 141 height 20
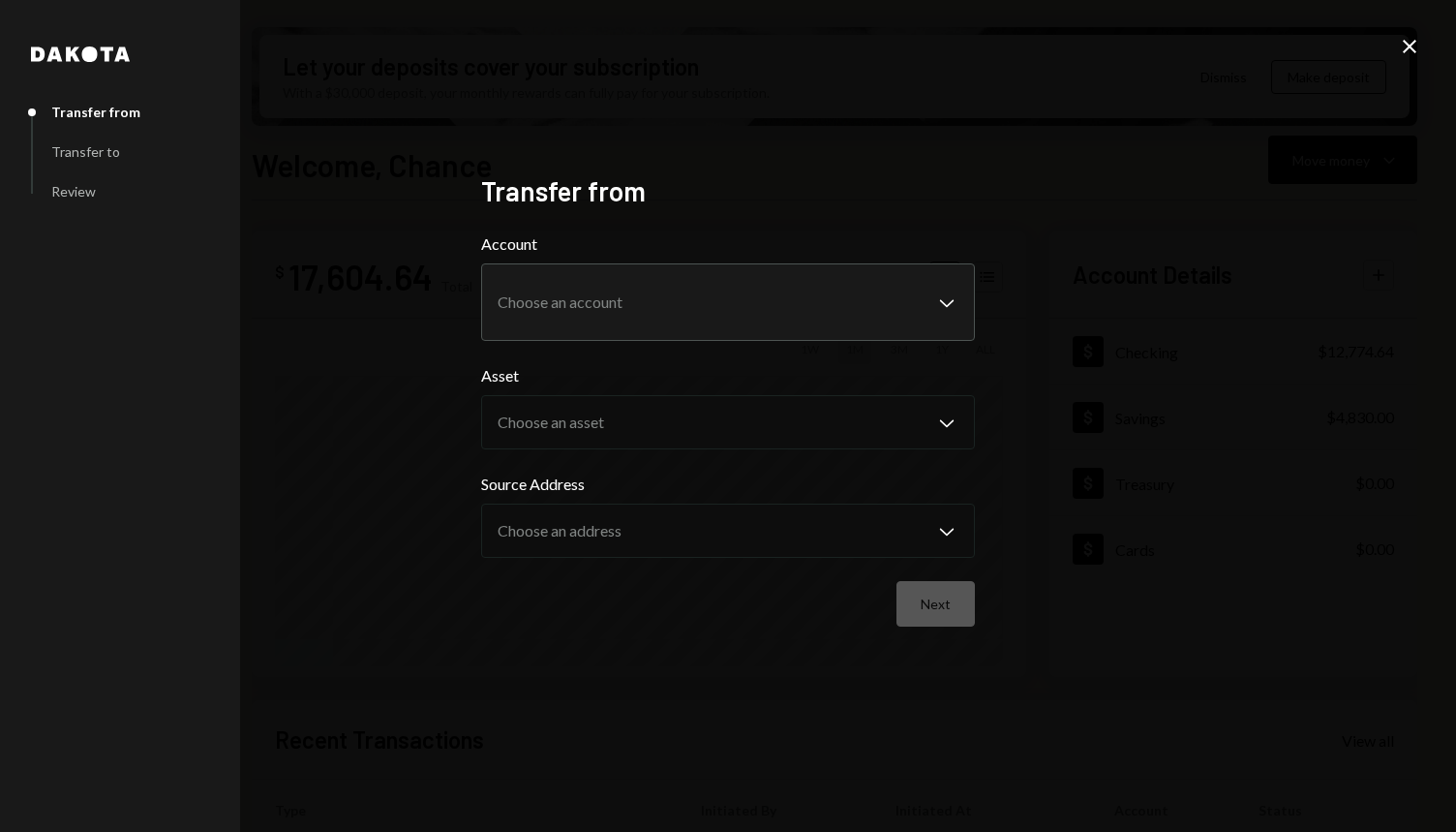
click at [1409, 47] on icon at bounding box center [1409, 47] width 14 height 14
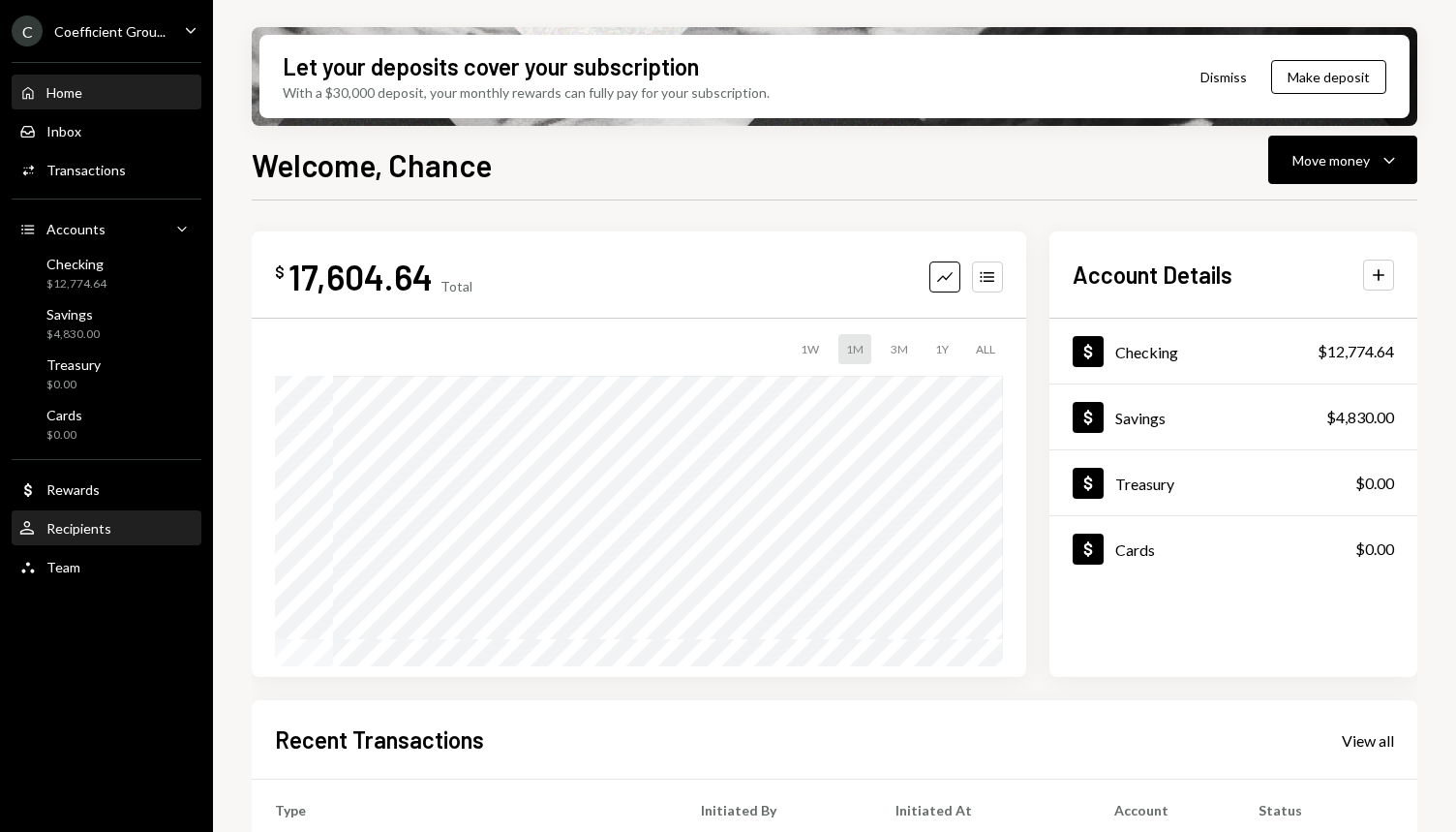
click at [106, 535] on div "Recipients" at bounding box center [79, 528] width 65 height 17
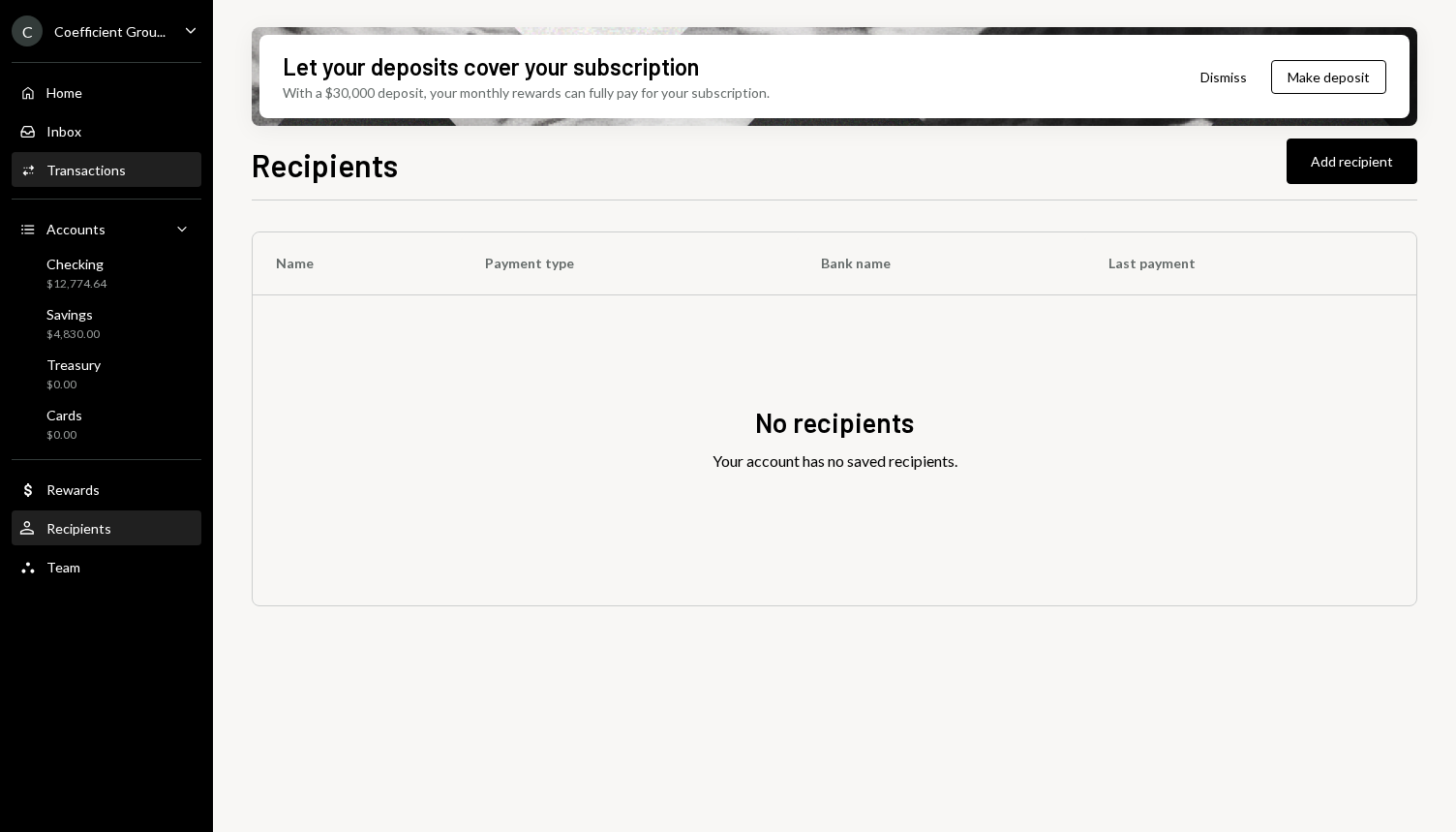
click at [71, 175] on div "Transactions" at bounding box center [86, 170] width 80 height 17
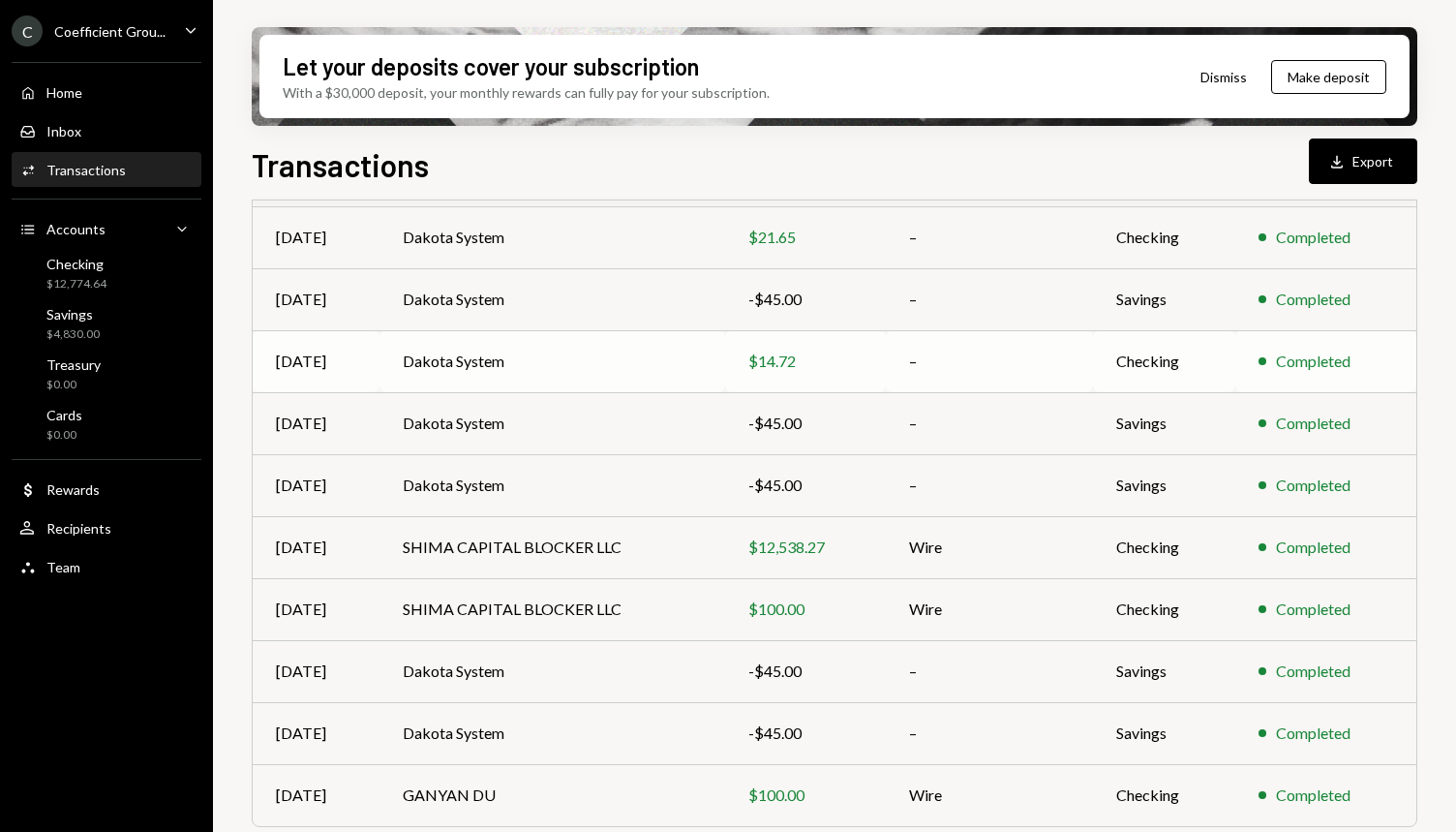
scroll to position [271, 0]
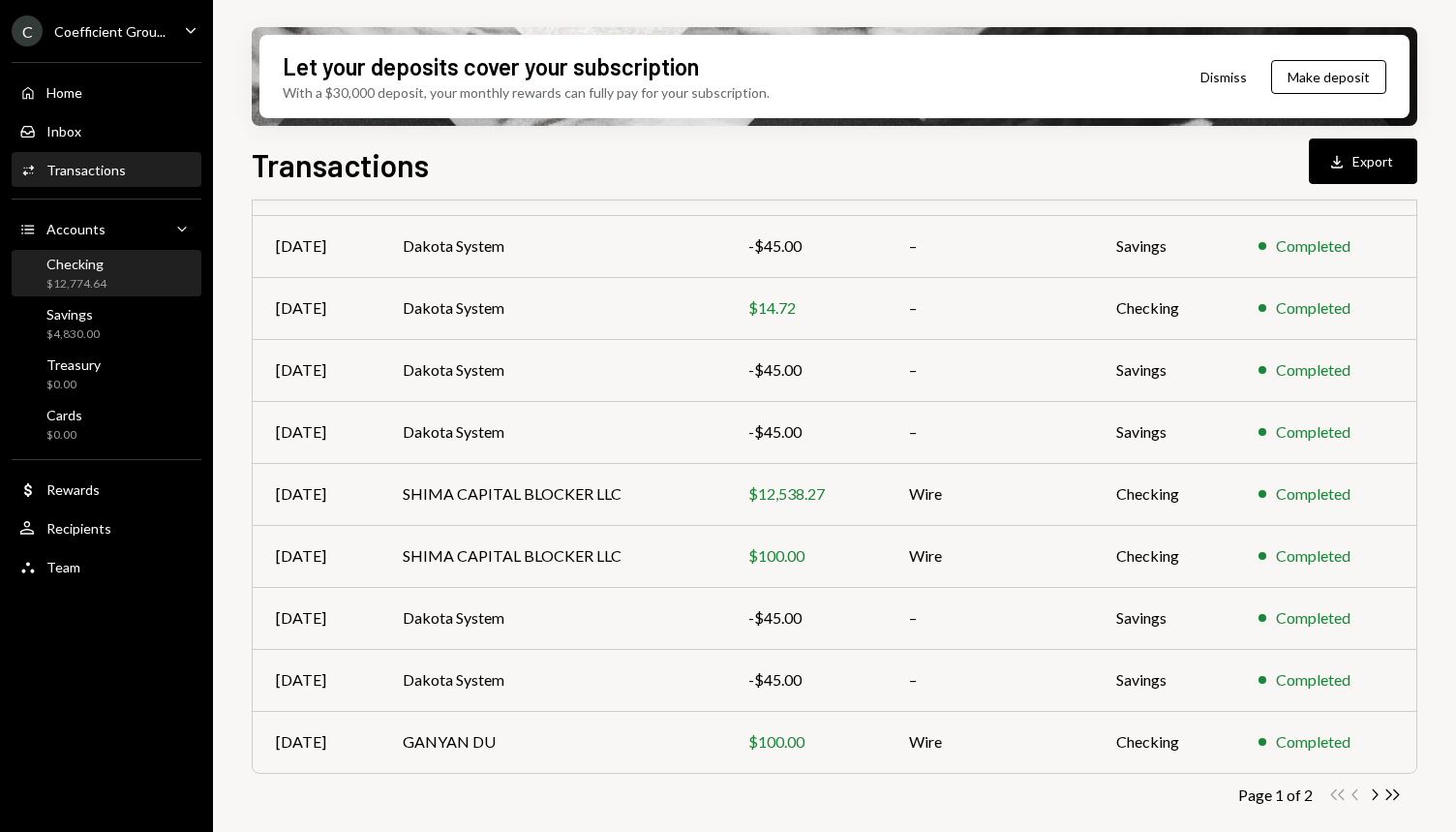
click at [65, 279] on div "$12,774.64" at bounding box center [77, 284] width 60 height 17
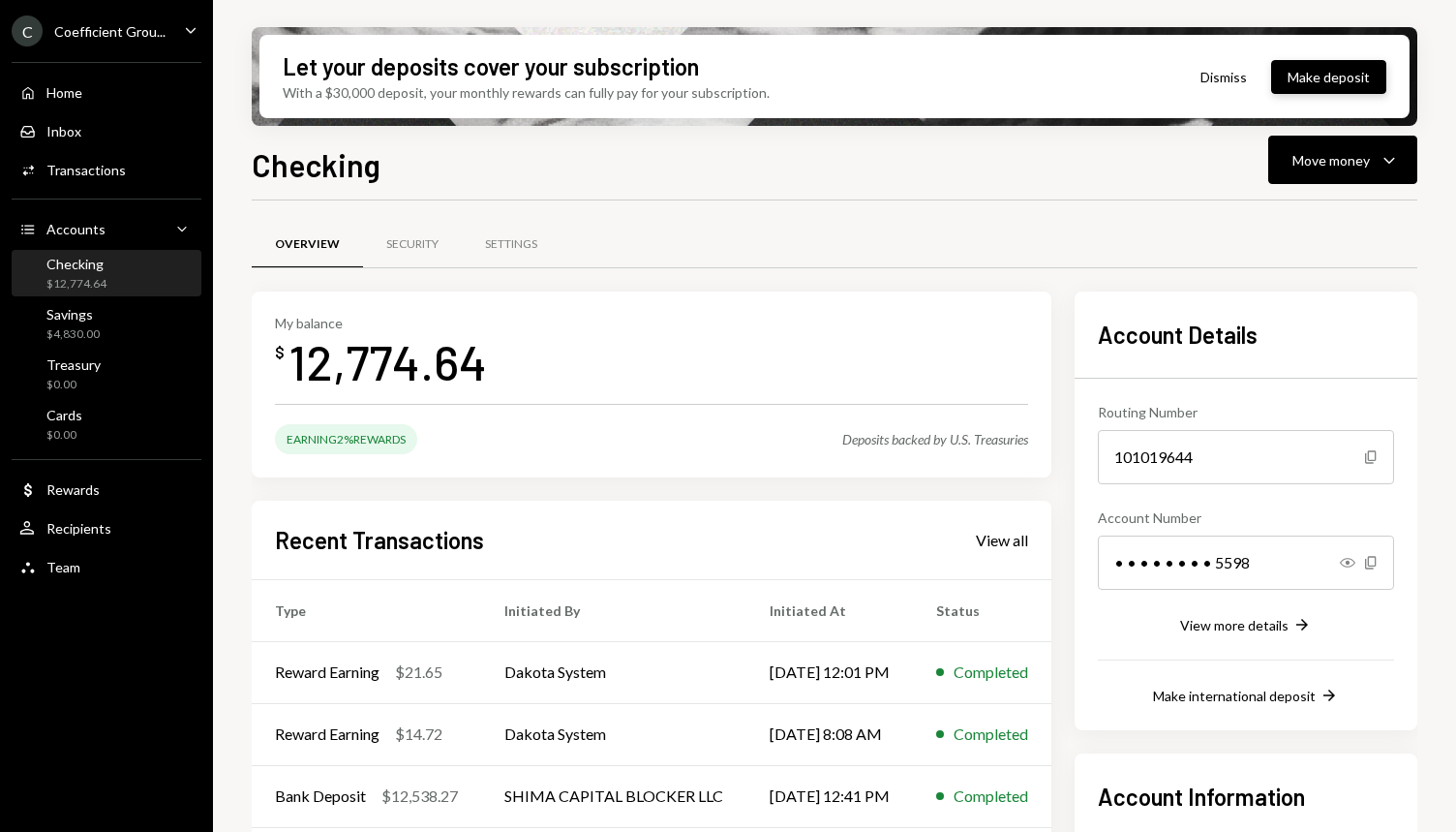
click at [1316, 85] on button "Make deposit" at bounding box center [1329, 77] width 115 height 34
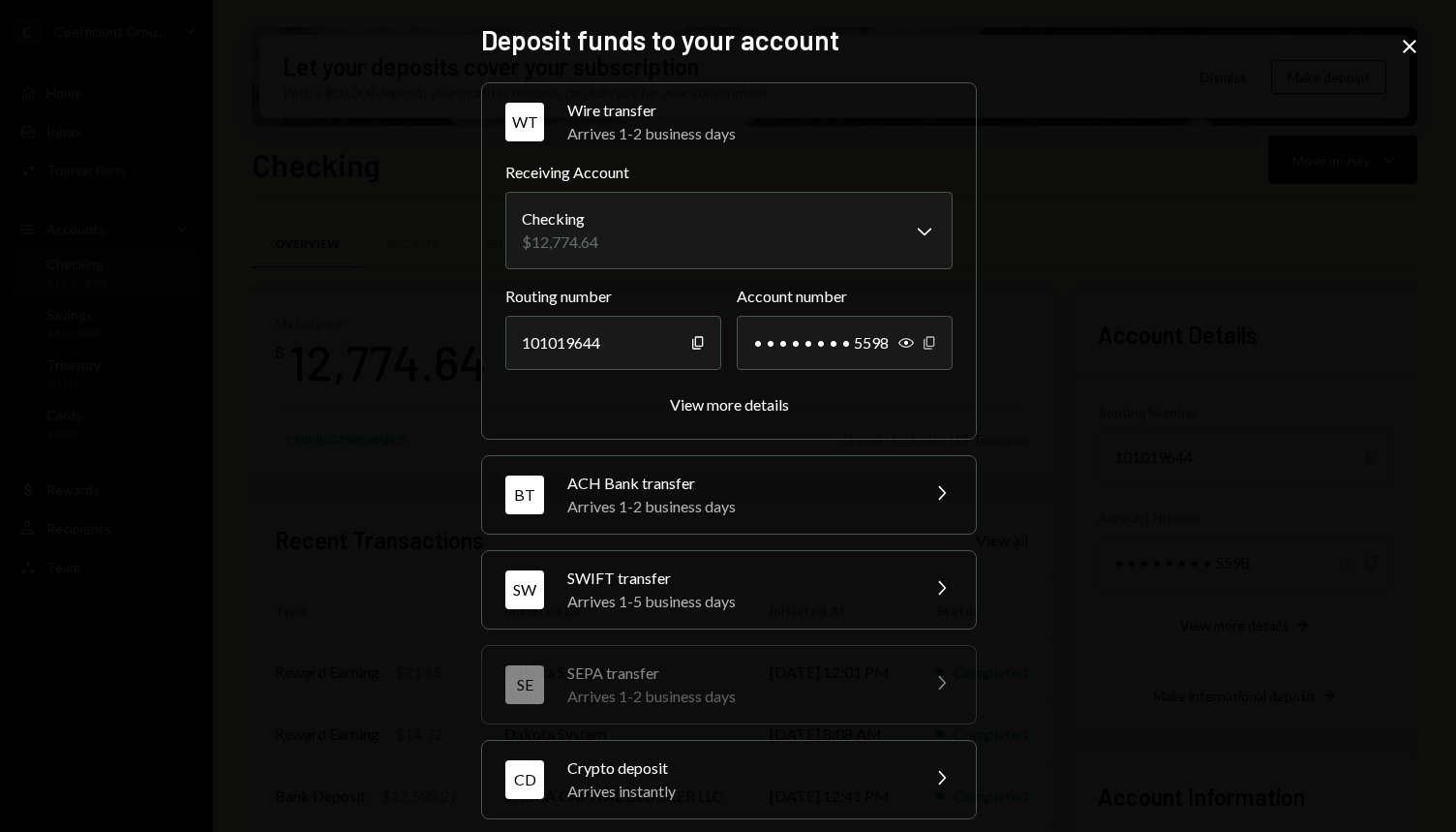
click at [923, 341] on icon "Copy" at bounding box center [929, 343] width 16 height 16
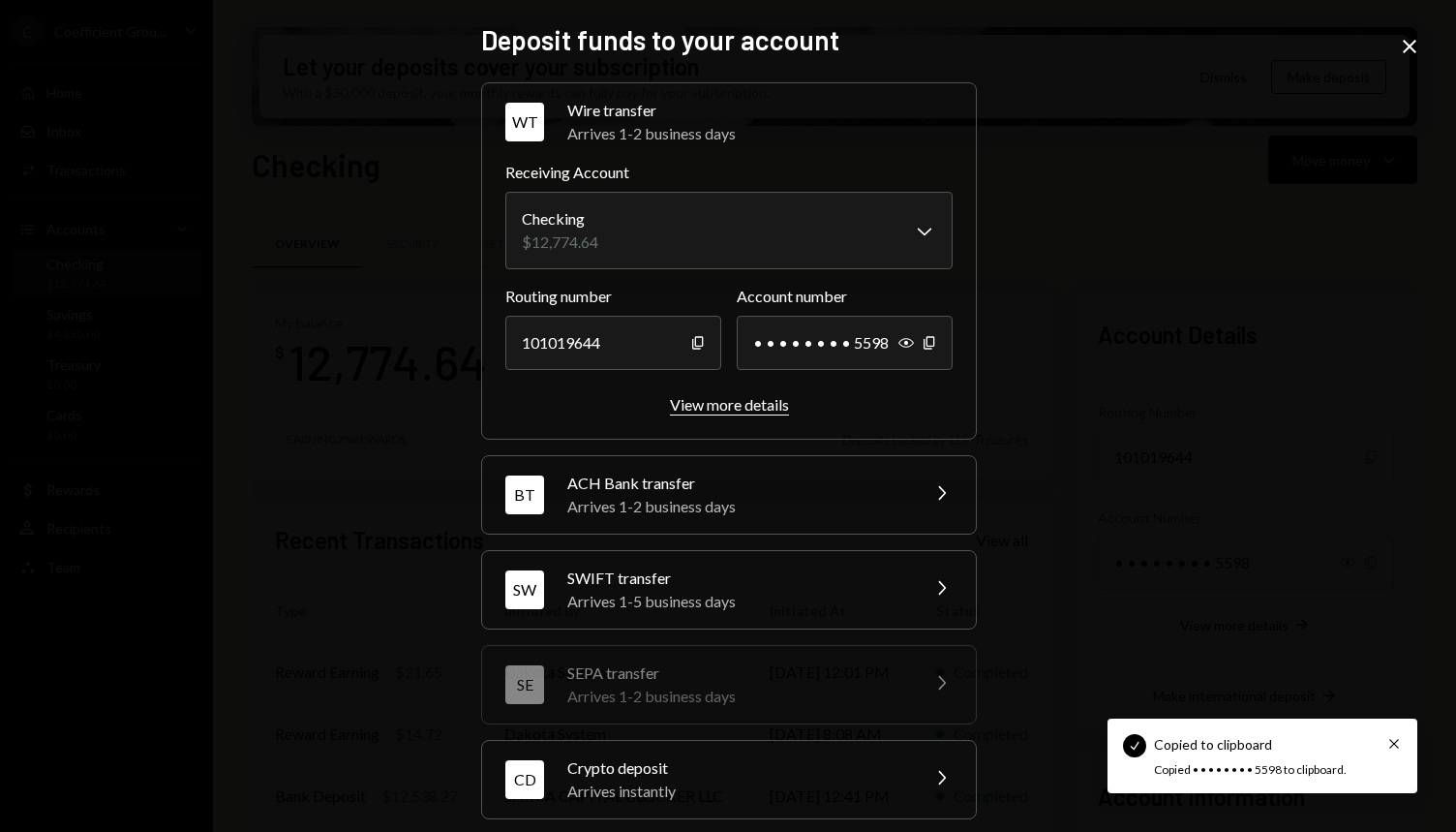
click at [731, 408] on div "View more details" at bounding box center [729, 404] width 119 height 19
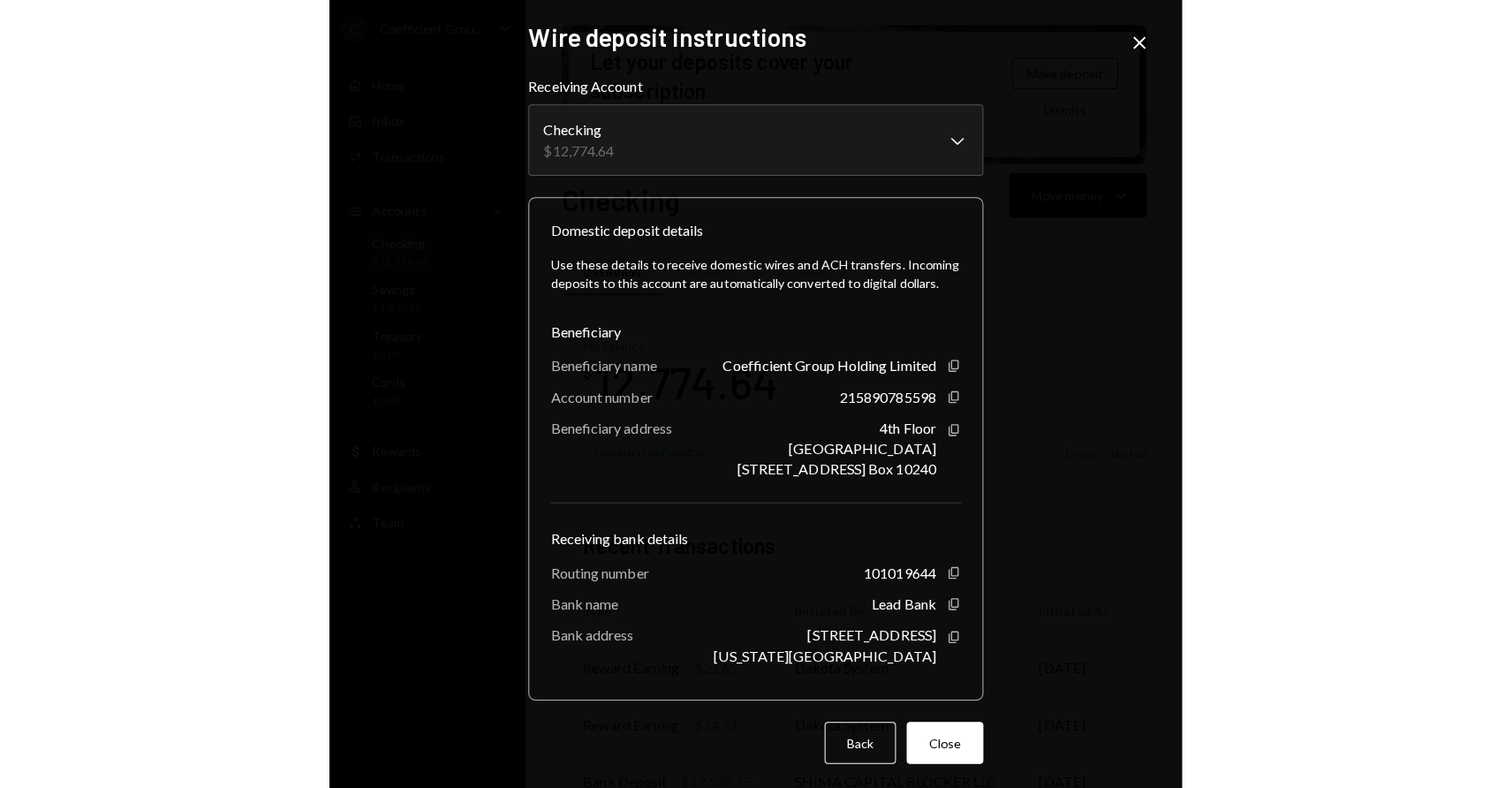
scroll to position [8, 0]
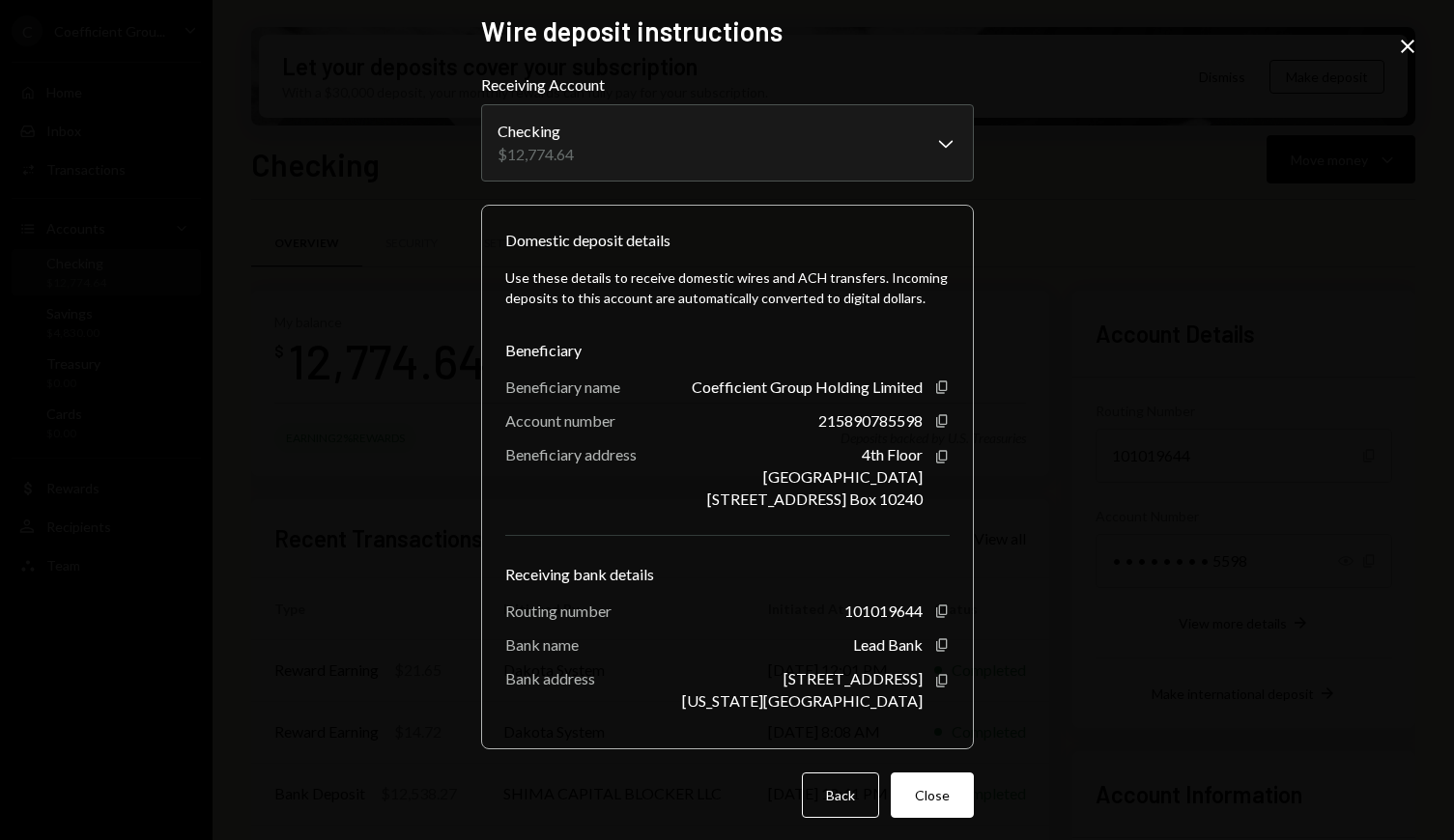
click at [1400, 42] on icon "Close" at bounding box center [1406, 46] width 23 height 23
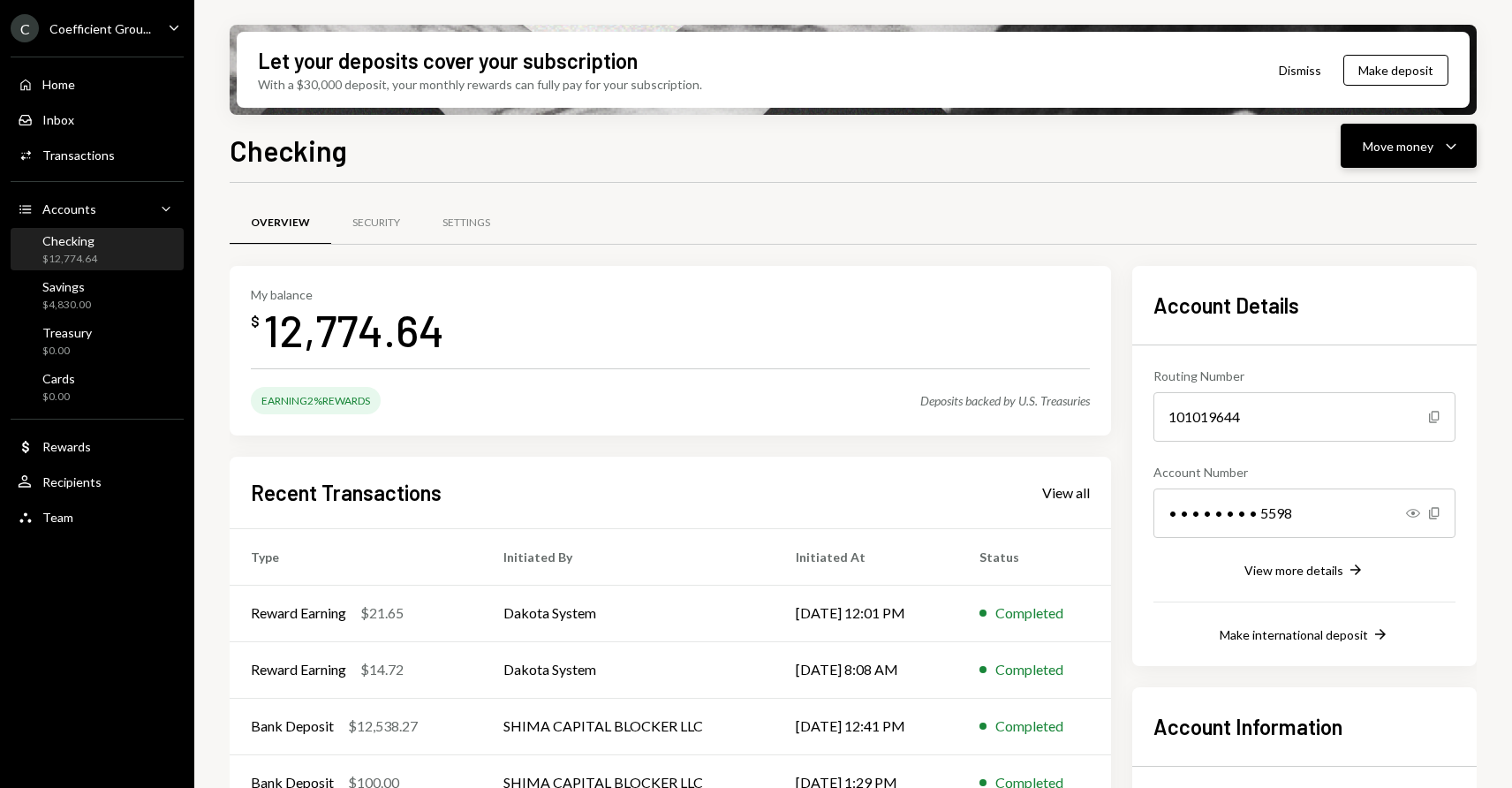
click at [1328, 147] on div "Move money Caret Down" at bounding box center [1409, 145] width 92 height 21
click at [1328, 237] on div "Transfer" at bounding box center [1395, 238] width 129 height 18
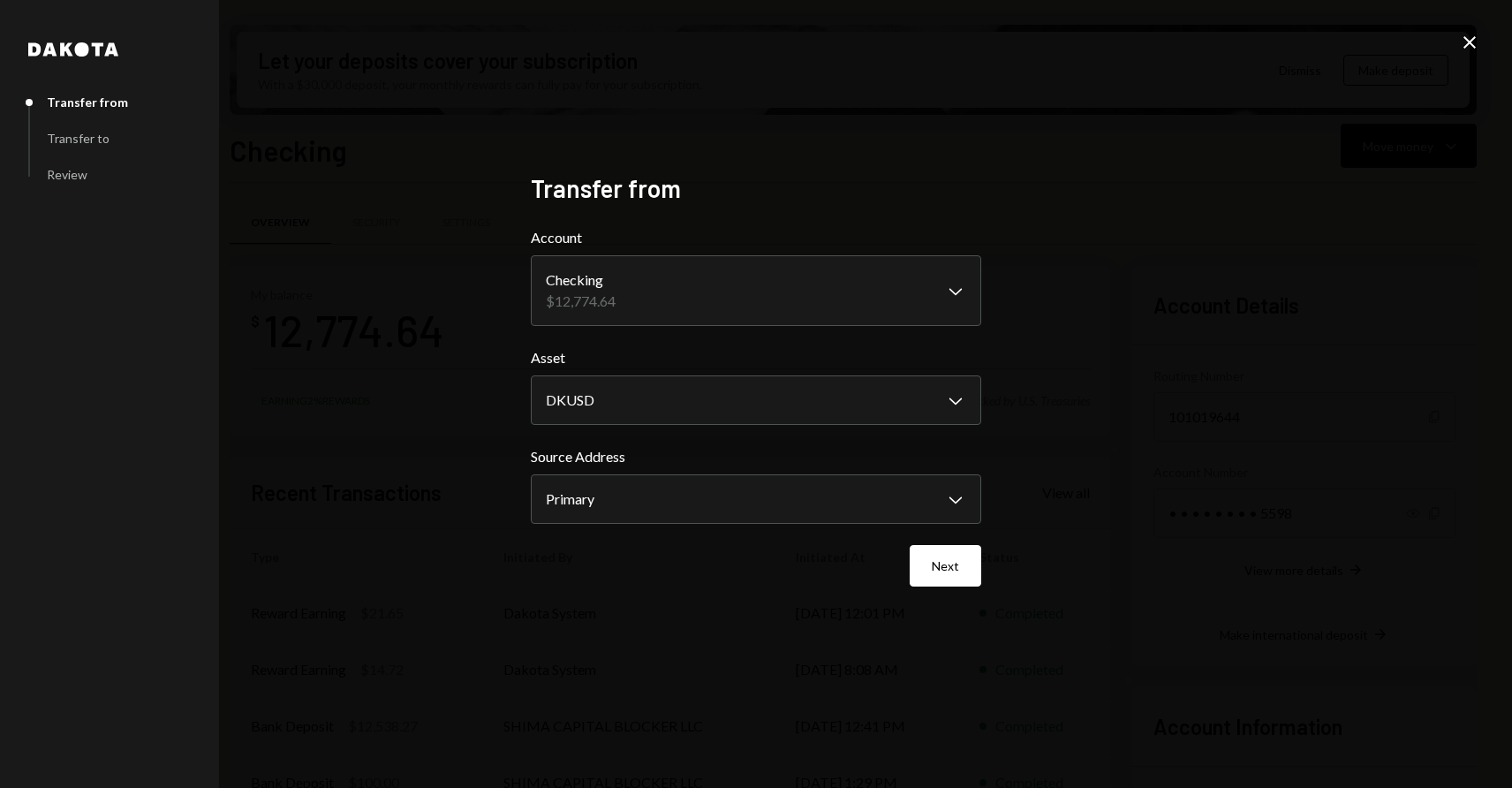
click at [81, 138] on div "Transfer to" at bounding box center [78, 138] width 63 height 15
click at [957, 571] on button "Next" at bounding box center [945, 566] width 72 height 42
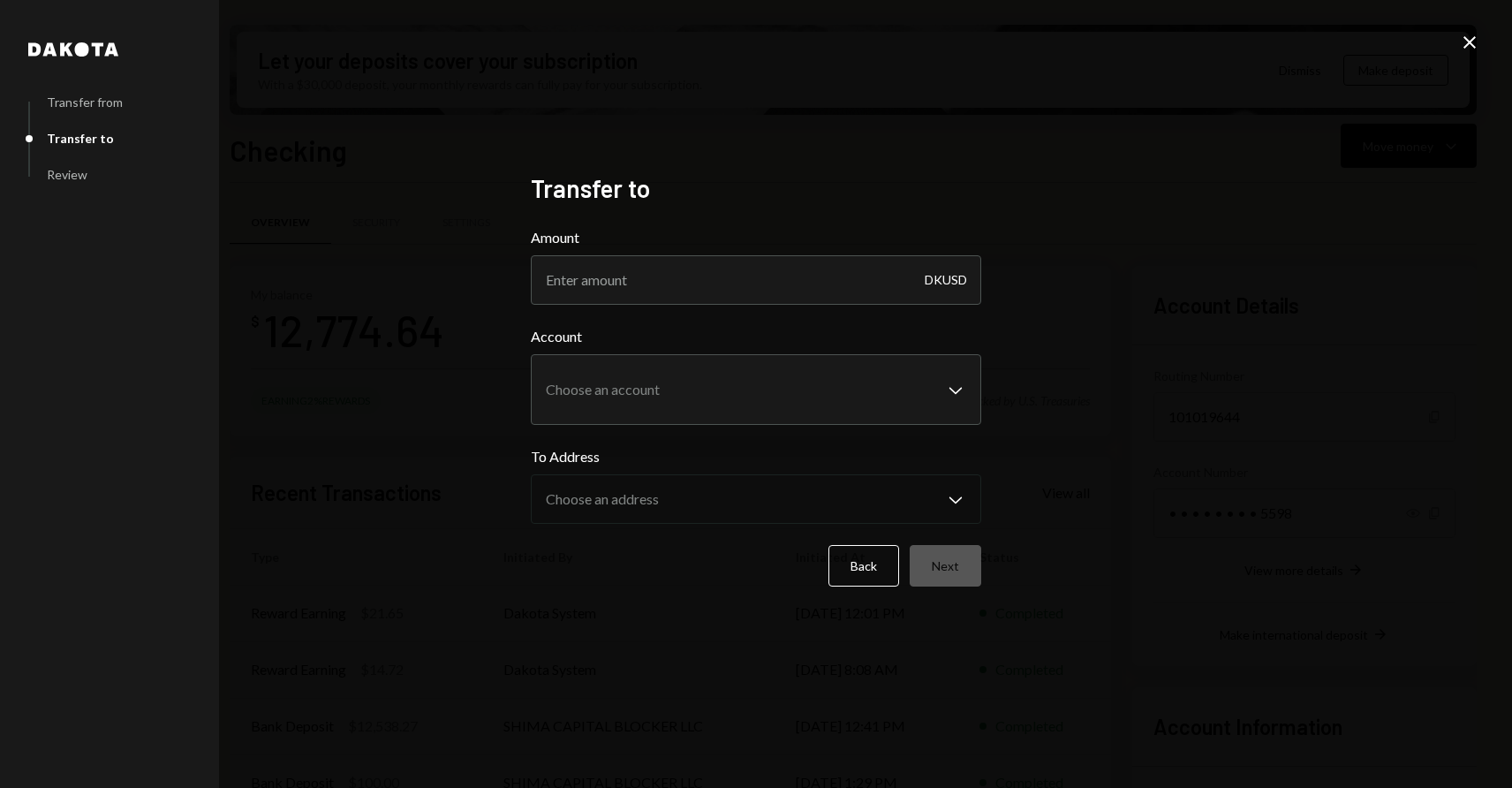
click at [1328, 32] on icon "Close" at bounding box center [1469, 42] width 21 height 21
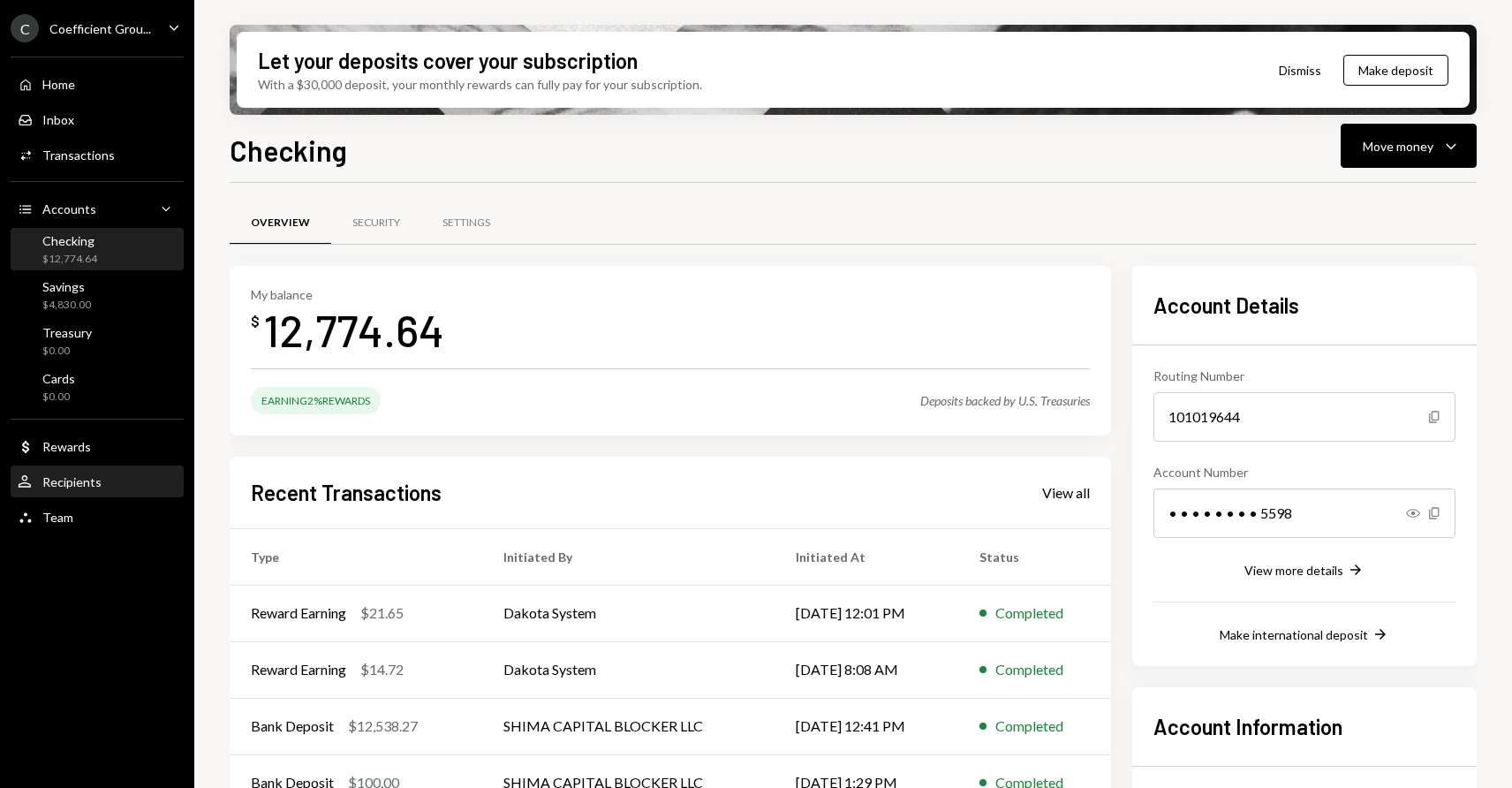
click at [152, 480] on div "User Recipients" at bounding box center [96, 482] width 159 height 16
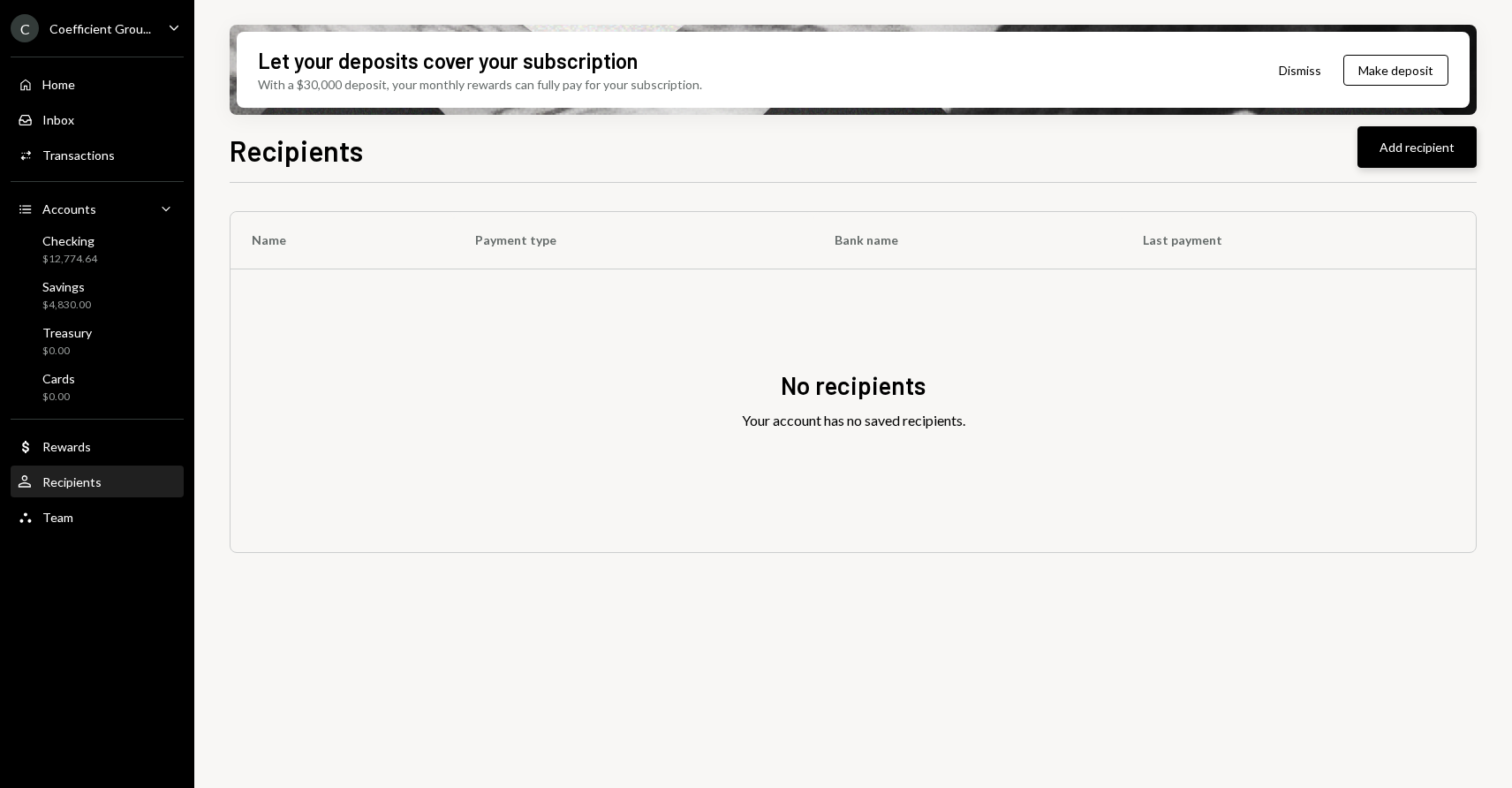
click at [1328, 141] on button "Add recipient" at bounding box center [1417, 147] width 119 height 42
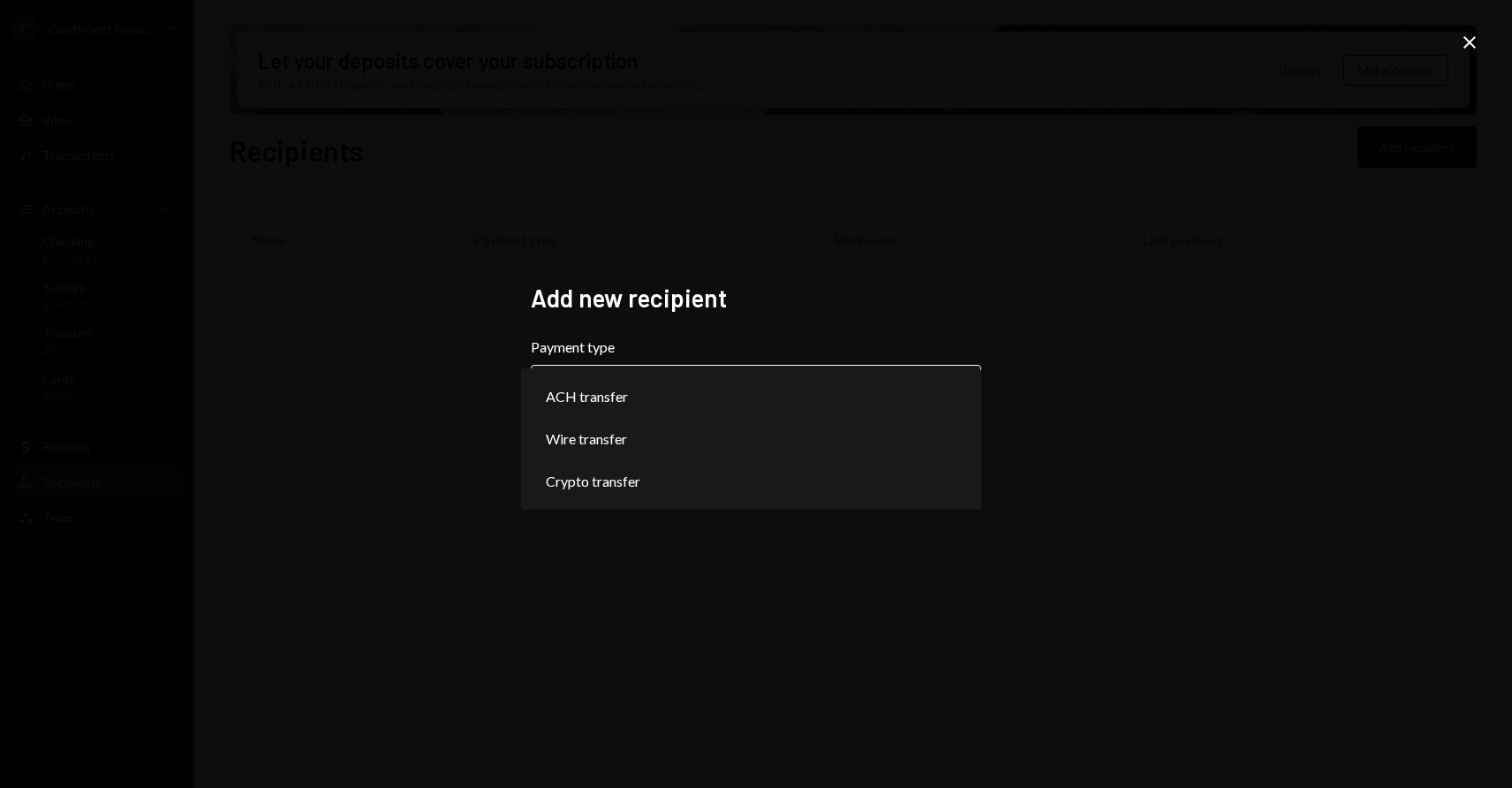
click at [641, 393] on body "**********" at bounding box center [756, 394] width 1512 height 788
select select "****"
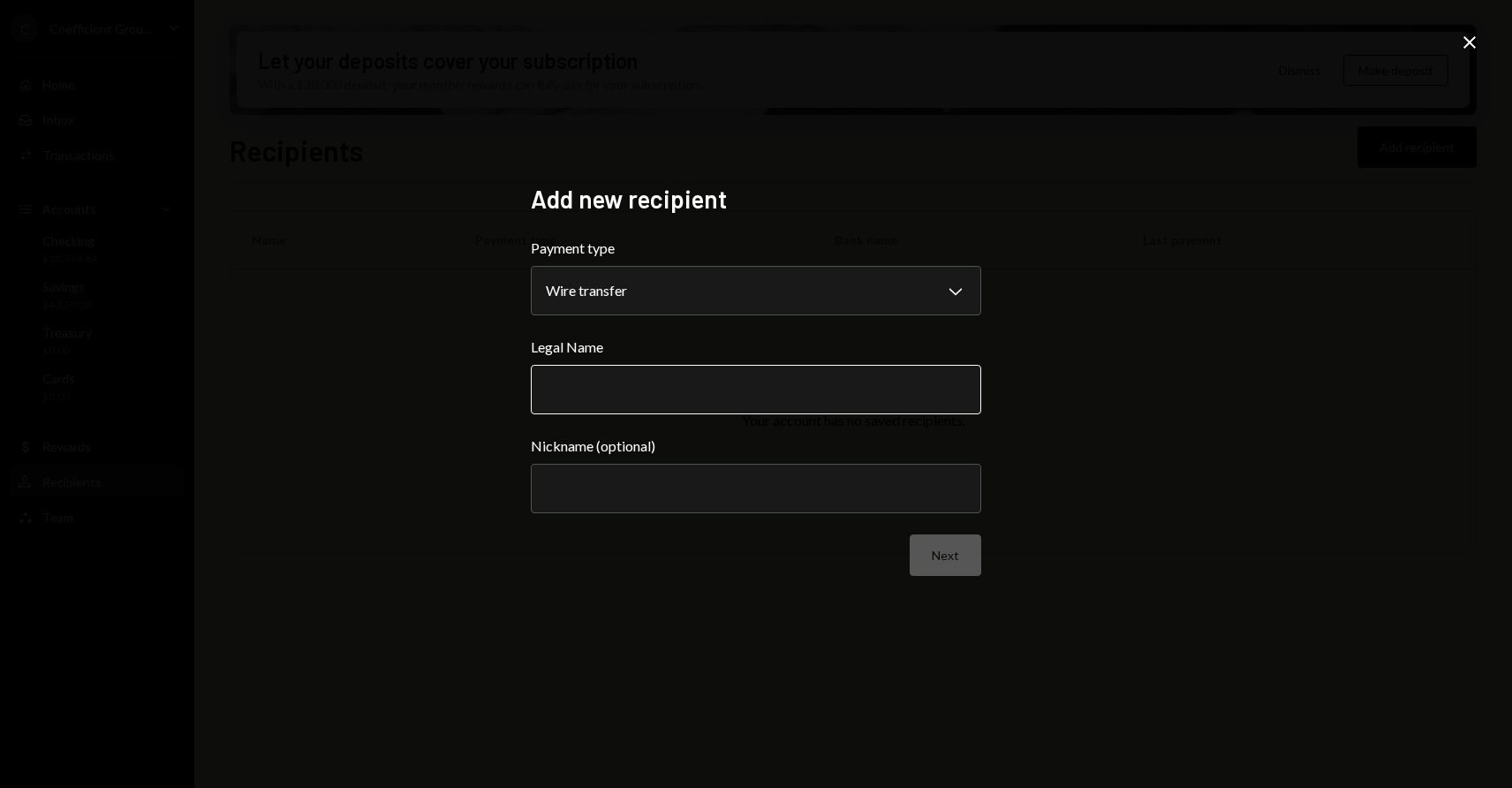
click at [592, 382] on input "Legal Name" at bounding box center [756, 389] width 451 height 50
click at [598, 392] on input "**********" at bounding box center [756, 389] width 451 height 50
click at [735, 371] on input "**********" at bounding box center [756, 389] width 451 height 50
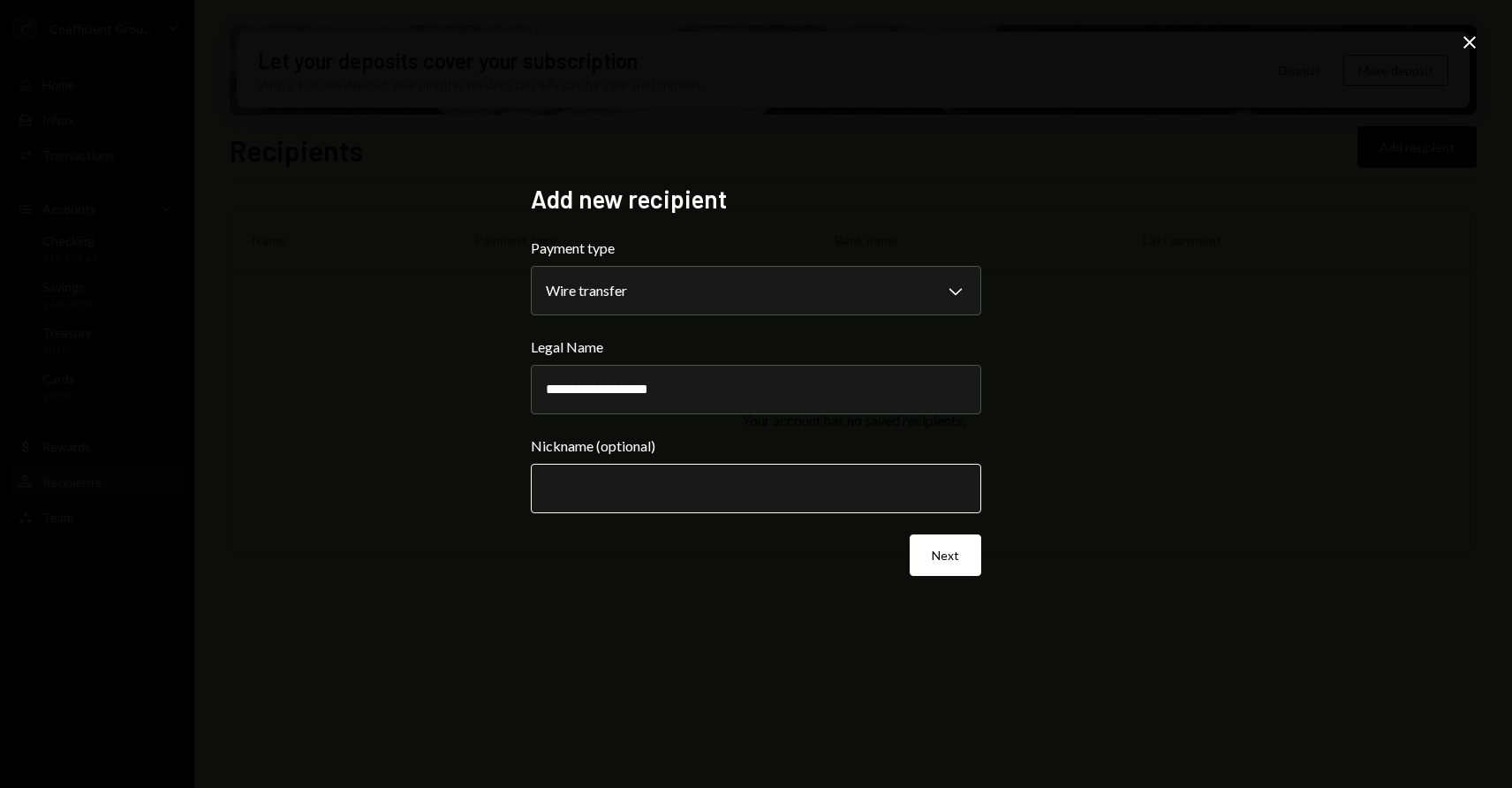
type input "**********"
click at [778, 498] on input "Nickname (optional)" at bounding box center [756, 488] width 451 height 50
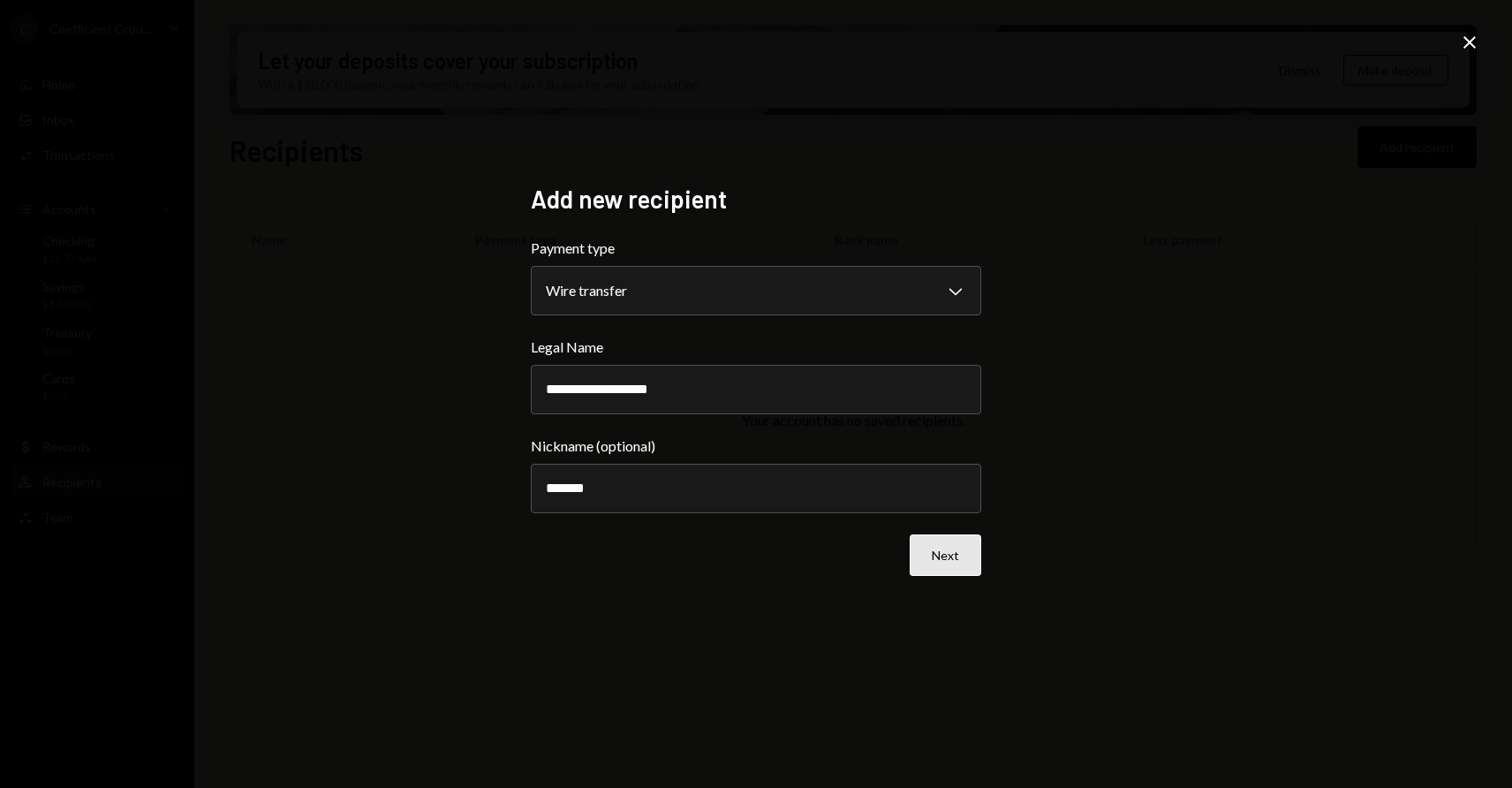
type input "*******"
click at [968, 555] on button "Next" at bounding box center [945, 555] width 72 height 42
